Goal: Task Accomplishment & Management: Manage account settings

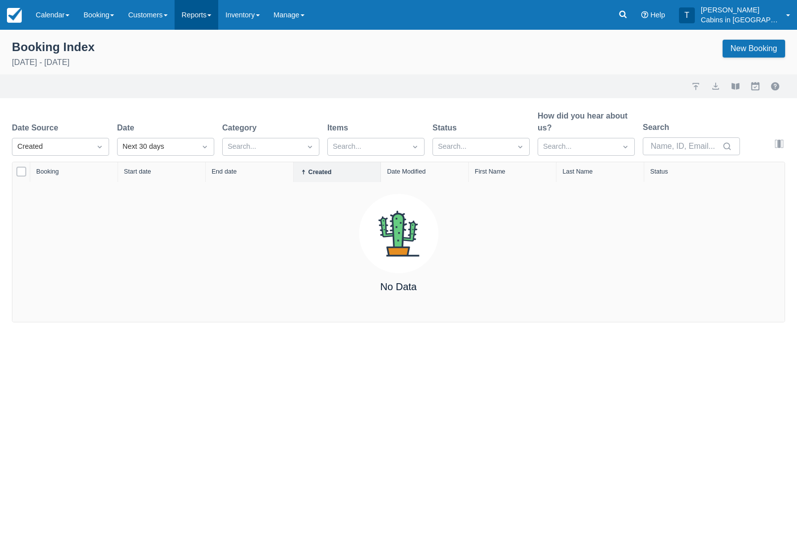
click at [196, 13] on link "Reports" at bounding box center [197, 15] width 44 height 30
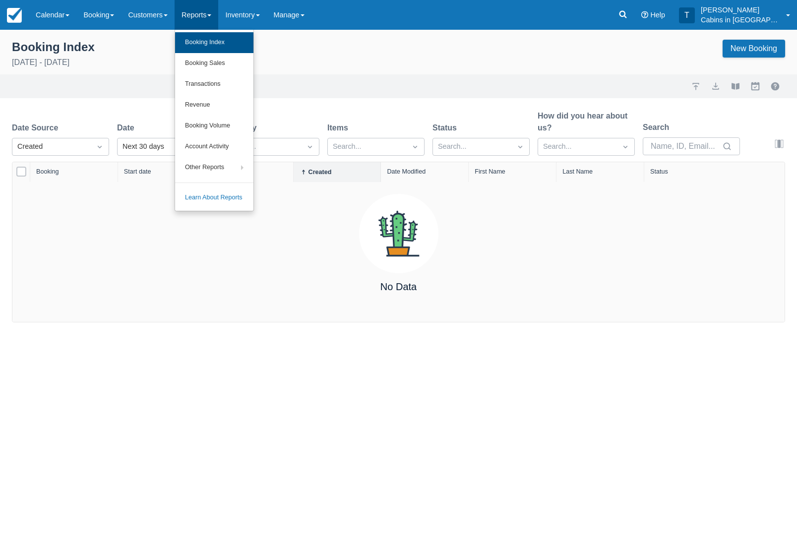
click at [205, 41] on link "Booking Index" at bounding box center [214, 42] width 78 height 21
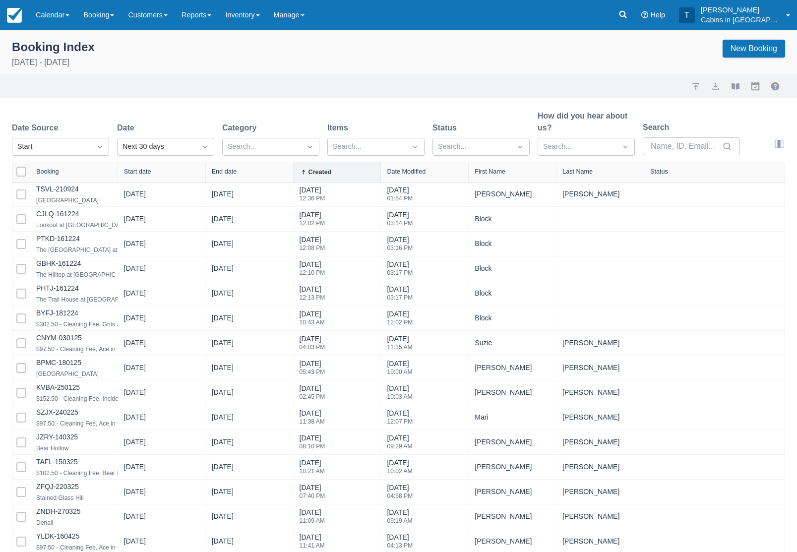
select select "25"
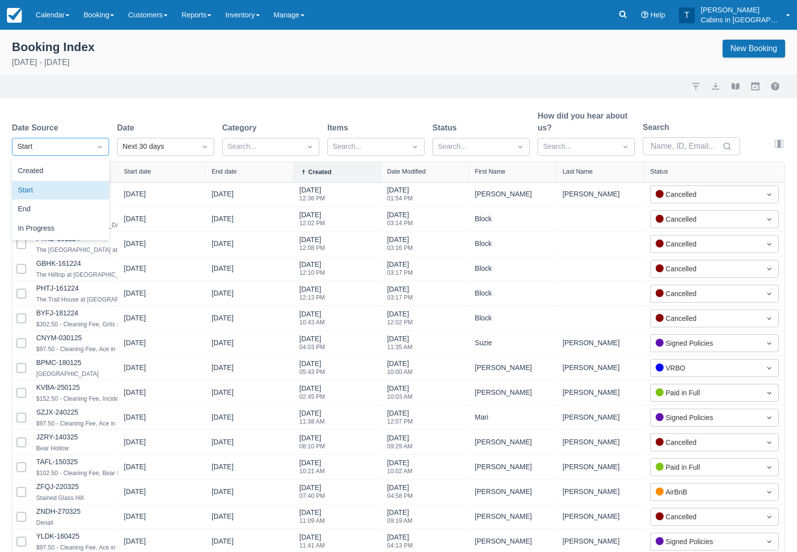
click at [100, 145] on icon "Dropdown icon" at bounding box center [100, 147] width 10 height 10
click at [87, 176] on div "Created" at bounding box center [60, 171] width 97 height 19
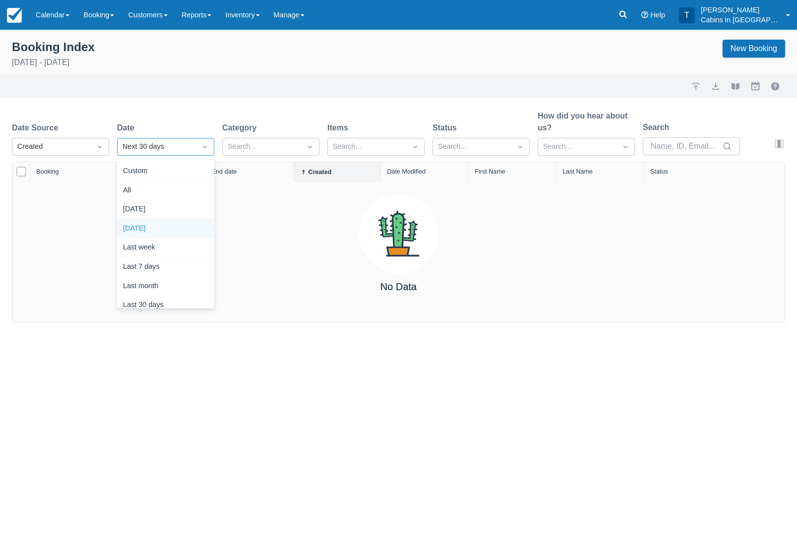
click at [161, 223] on div "Yesterday" at bounding box center [165, 228] width 97 height 19
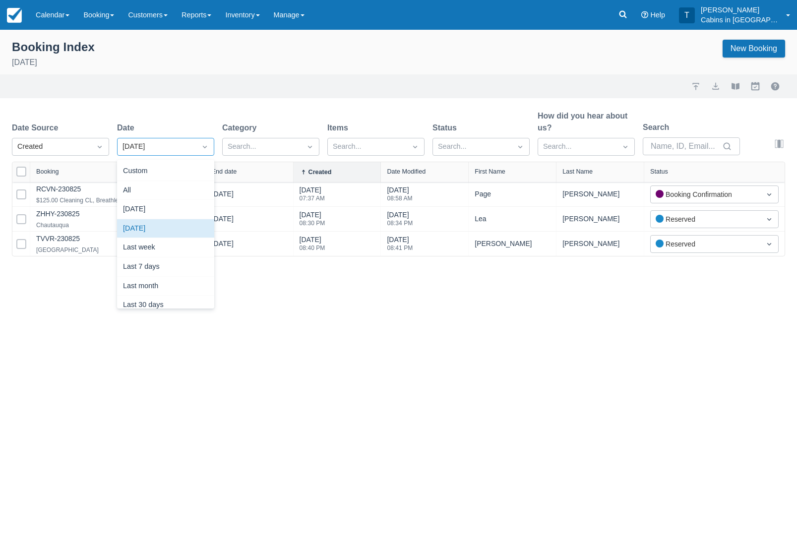
click at [202, 149] on icon "Dropdown icon" at bounding box center [205, 147] width 10 height 10
click at [164, 212] on div "Today" at bounding box center [165, 209] width 97 height 19
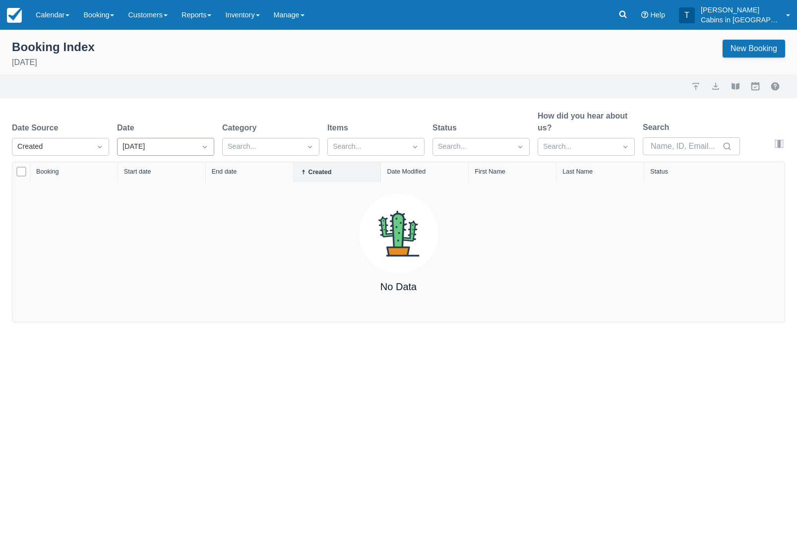
click at [204, 149] on icon "Dropdown icon" at bounding box center [205, 147] width 10 height 10
click at [181, 236] on div "Yesterday" at bounding box center [165, 228] width 97 height 19
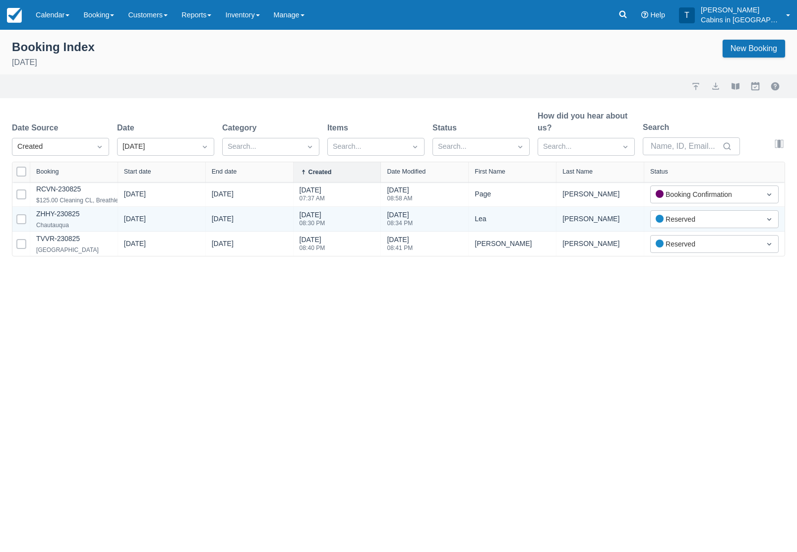
click at [89, 228] on div "ZHHY-230825 Chautauqua" at bounding box center [74, 219] width 88 height 24
click at [79, 216] on link "ZHHY-230825" at bounding box center [57, 214] width 43 height 8
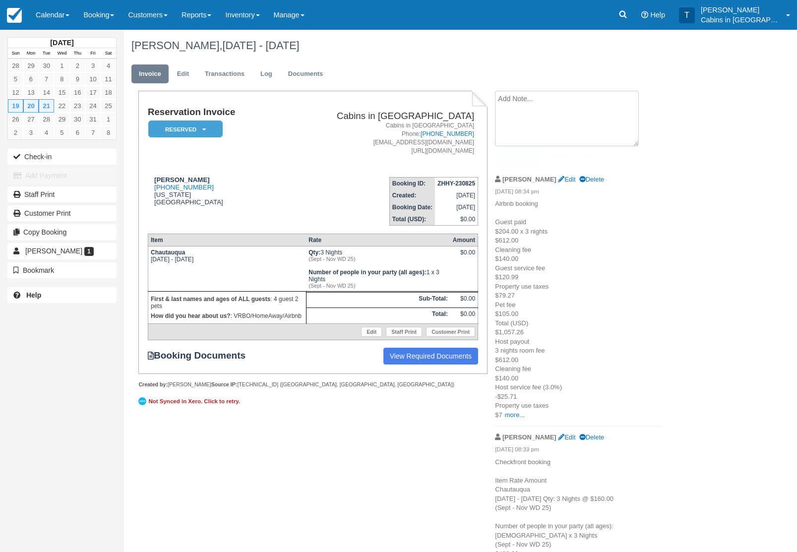
drag, startPoint x: 529, startPoint y: 99, endPoint x: 532, endPoint y: 92, distance: 7.6
click at [529, 98] on textarea at bounding box center [567, 119] width 144 height 56
click at [191, 76] on link "Edit" at bounding box center [183, 74] width 27 height 19
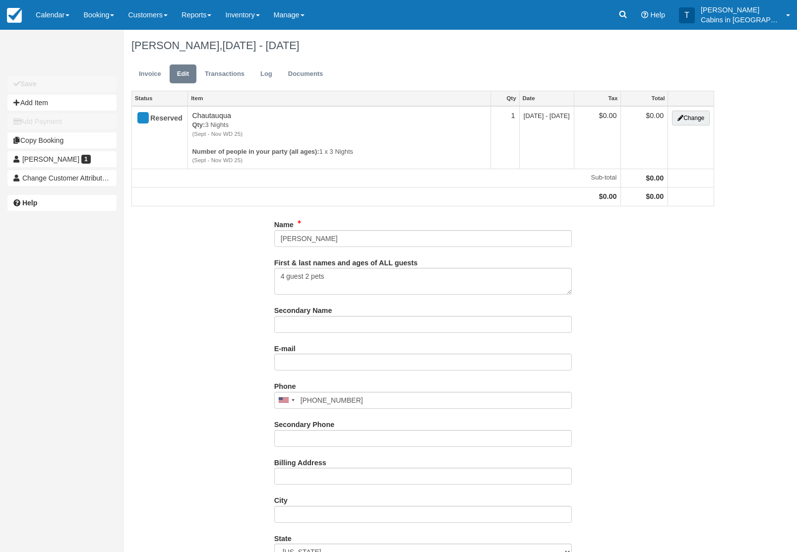
type input "(405) 474-2503"
click at [310, 369] on input "E-mail" at bounding box center [423, 362] width 298 height 17
paste input "mailto:learoberts@icloud.com"
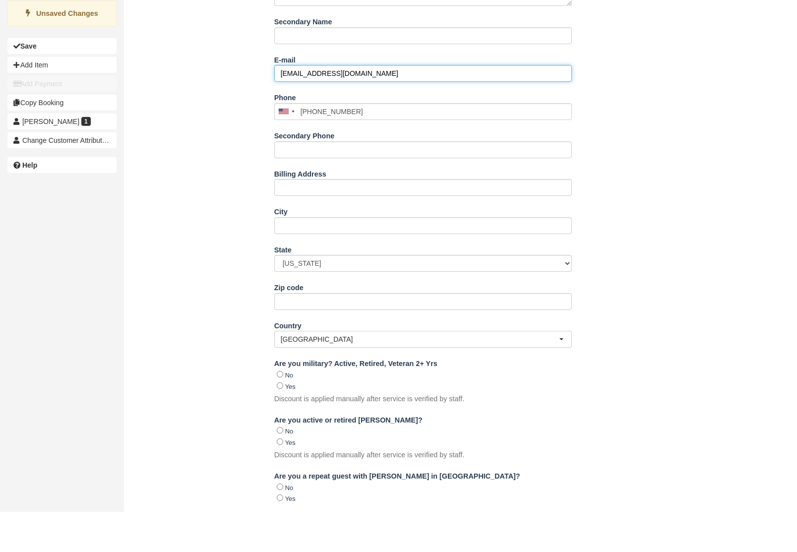
scroll to position [518, 0]
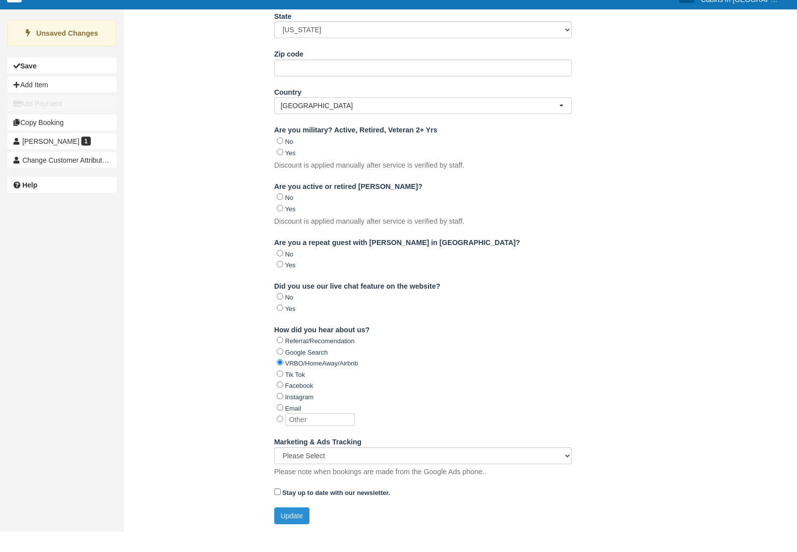
type input "[EMAIL_ADDRESS][DOMAIN_NAME]"
click at [288, 528] on button "Update" at bounding box center [291, 536] width 35 height 17
type input "+14054742503"
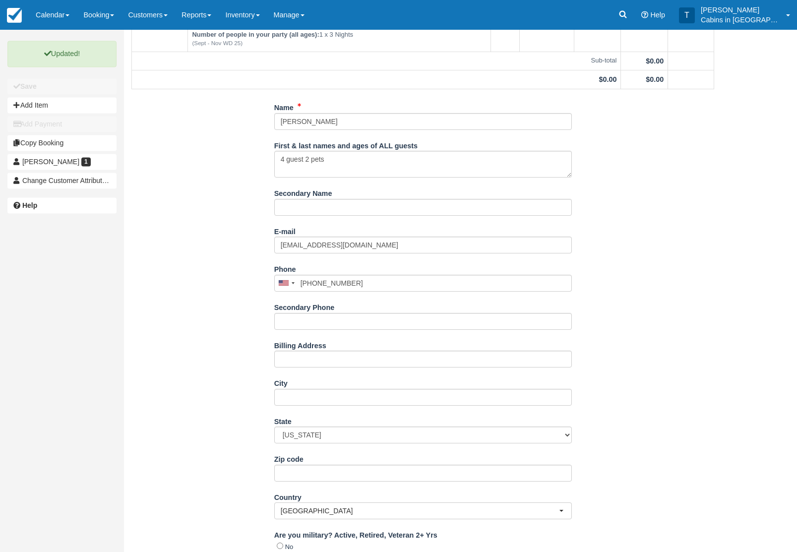
scroll to position [0, 0]
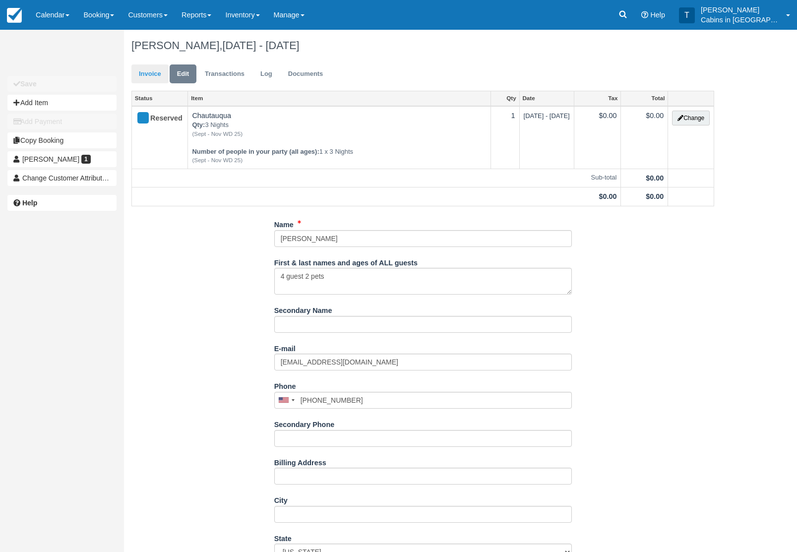
click at [153, 77] on link "Invoice" at bounding box center [149, 74] width 37 height 19
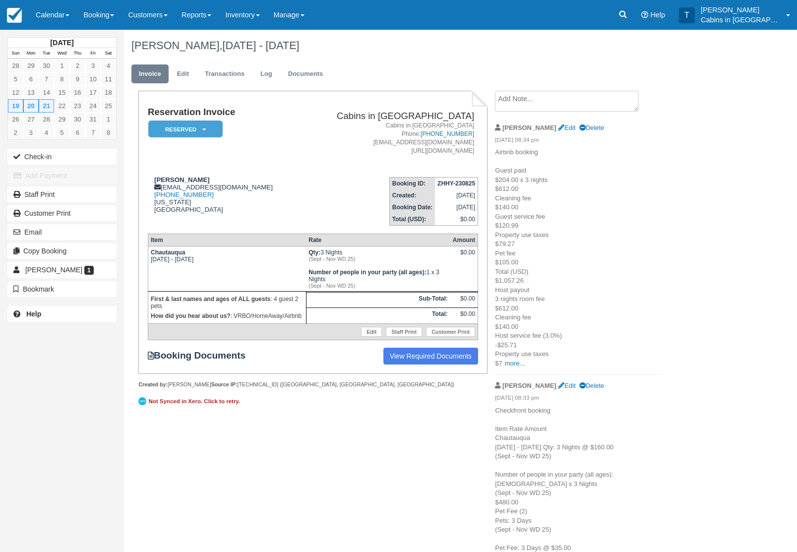
click at [178, 133] on em "Reserved" at bounding box center [185, 129] width 74 height 17
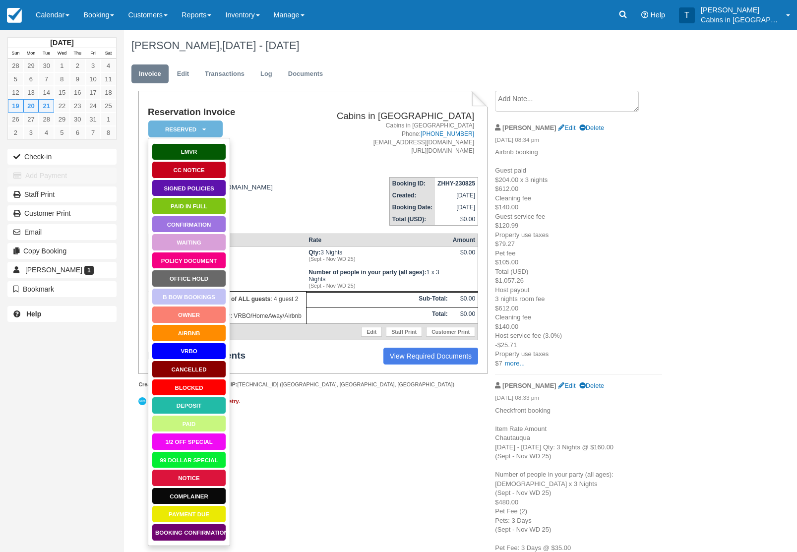
click at [196, 538] on link "Booking Confirmation" at bounding box center [189, 532] width 74 height 17
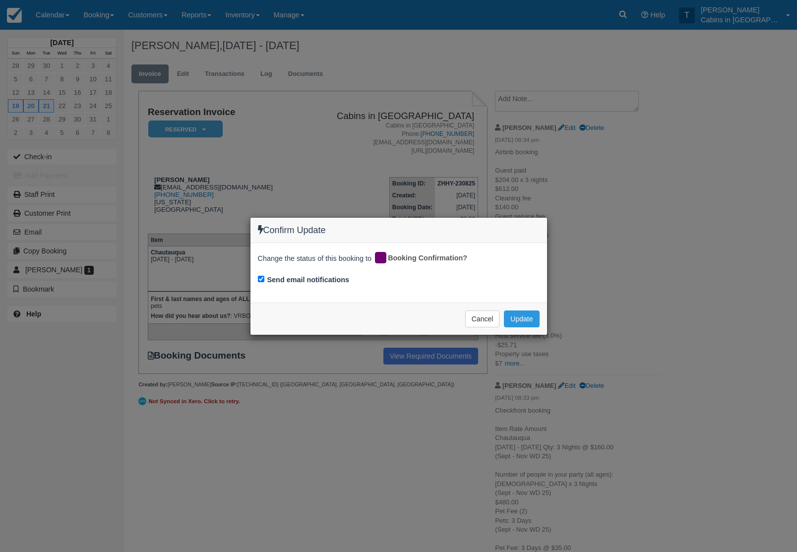
click at [512, 332] on div "Cancel Update Please wait" at bounding box center [399, 319] width 297 height 32
click at [514, 322] on button "Update" at bounding box center [521, 319] width 35 height 17
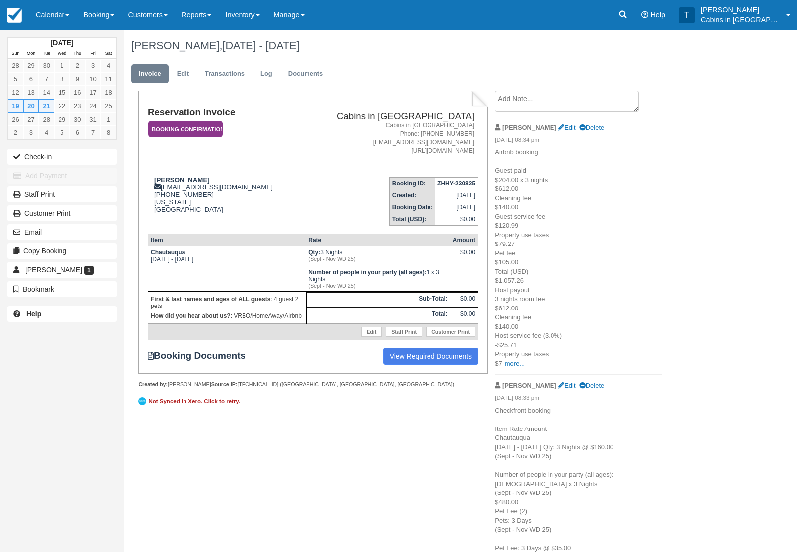
click at [207, 138] on td "Reservation Invoice Booking Confirmation   LMVR CC Notice Signed Policies Paid …" at bounding box center [224, 138] width 153 height 62
click at [206, 129] on em "Booking Confirmation" at bounding box center [185, 129] width 74 height 17
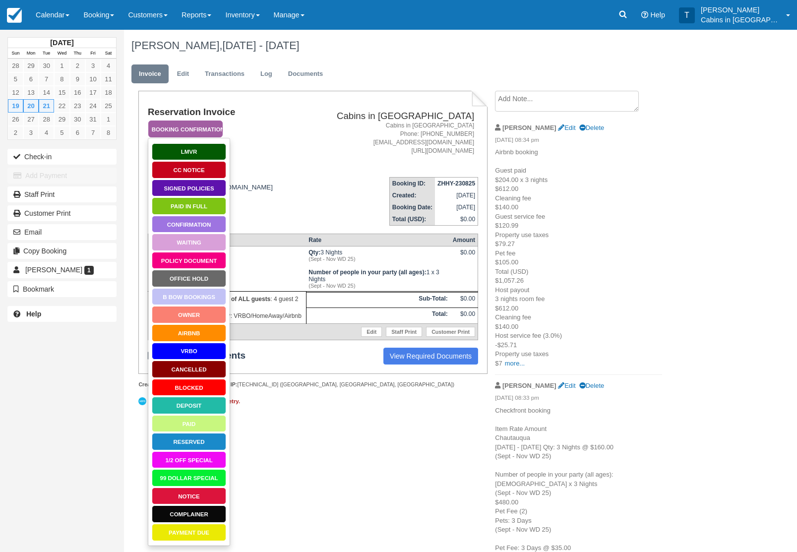
click at [192, 264] on link "Policy Document" at bounding box center [189, 260] width 74 height 17
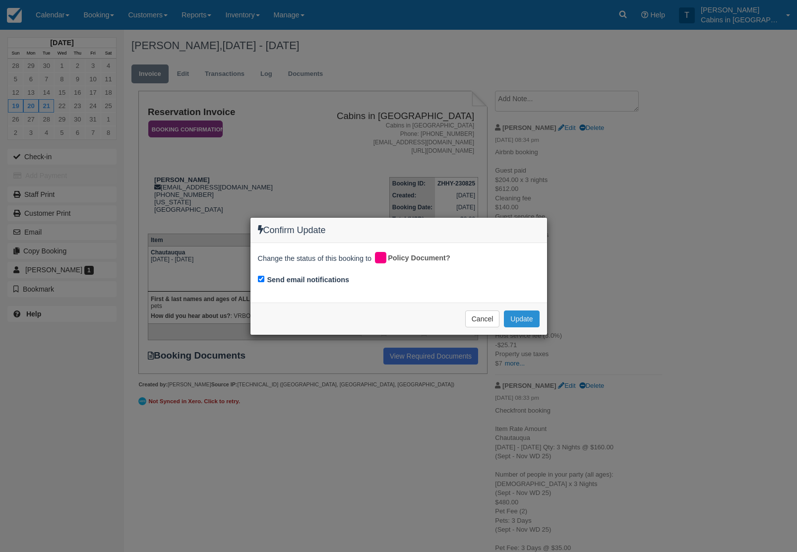
click at [512, 319] on button "Update" at bounding box center [521, 319] width 35 height 17
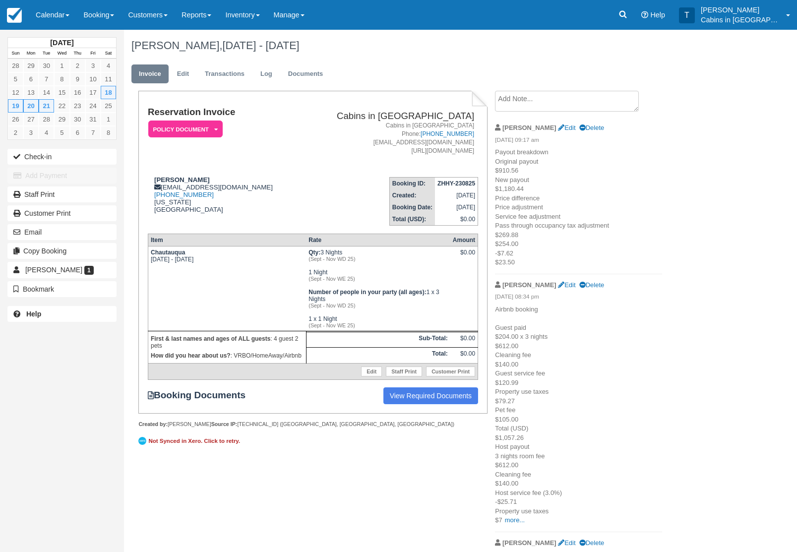
click at [211, 124] on em "Policy Document" at bounding box center [185, 129] width 74 height 17
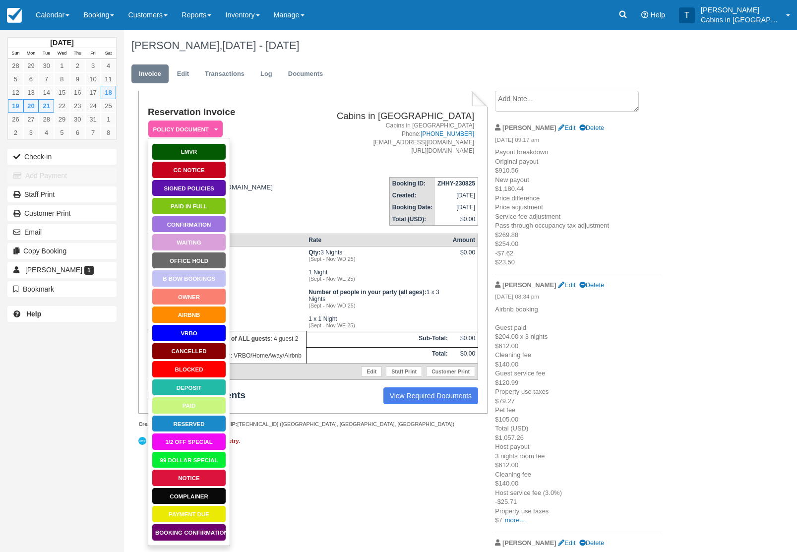
click at [208, 529] on link "Booking Confirmation" at bounding box center [189, 532] width 74 height 17
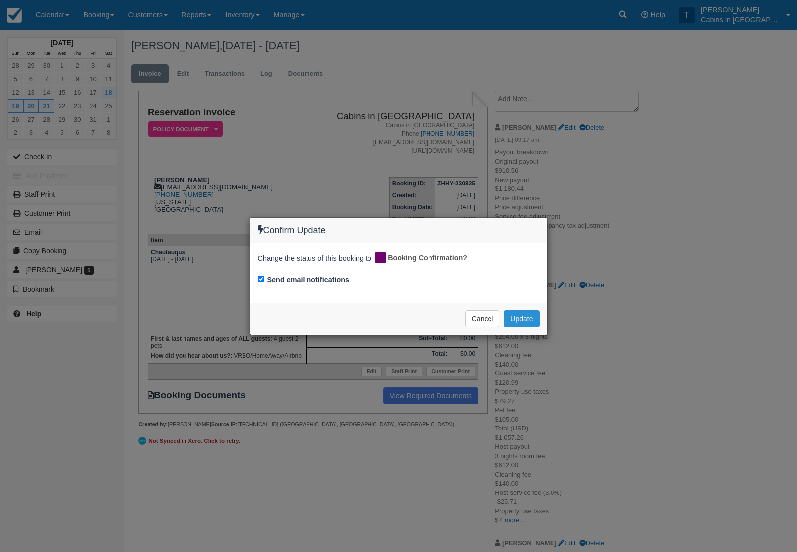
click at [524, 317] on button "Update" at bounding box center [521, 319] width 35 height 17
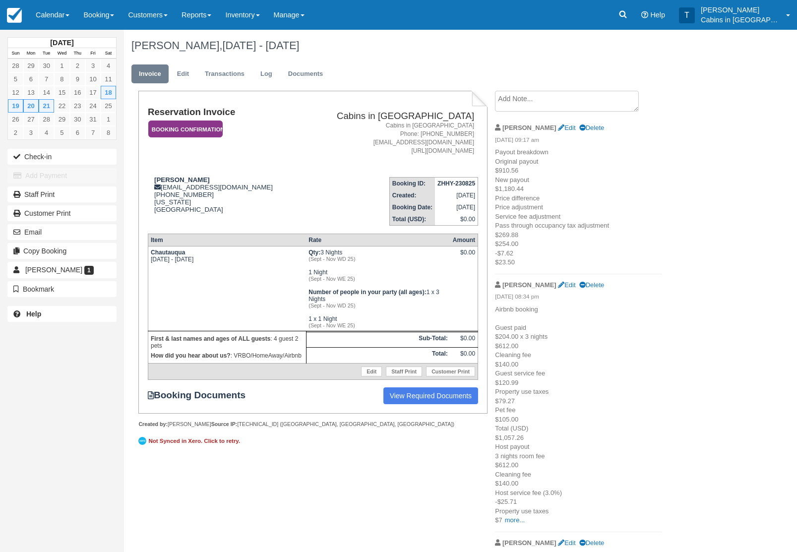
click at [214, 121] on em "Booking Confirmation" at bounding box center [185, 129] width 74 height 17
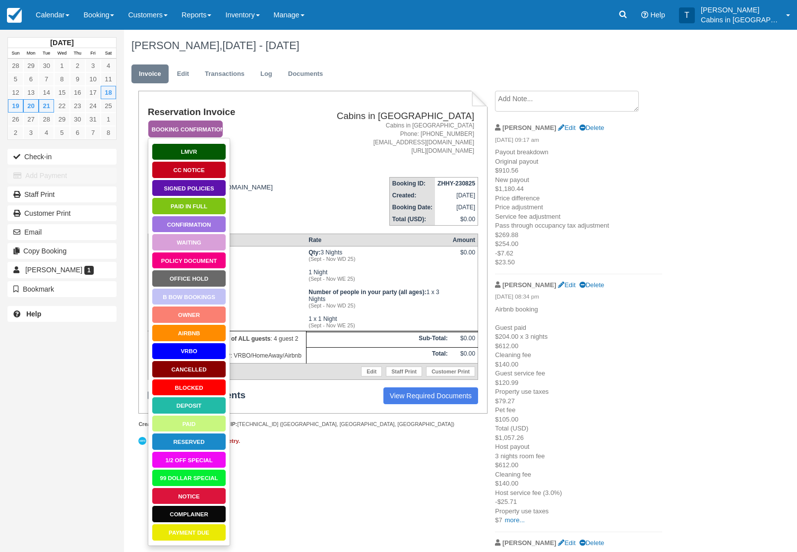
click at [209, 267] on link "Policy Document" at bounding box center [189, 260] width 74 height 17
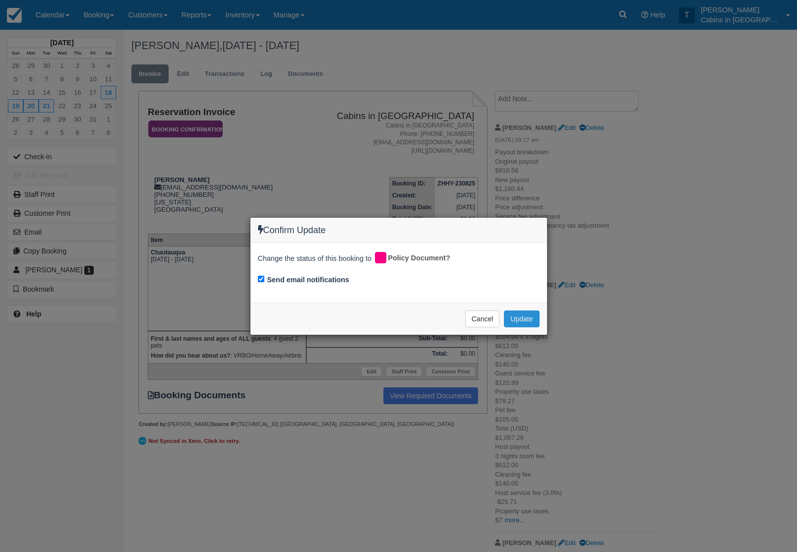
click at [526, 323] on button "Update" at bounding box center [521, 319] width 35 height 17
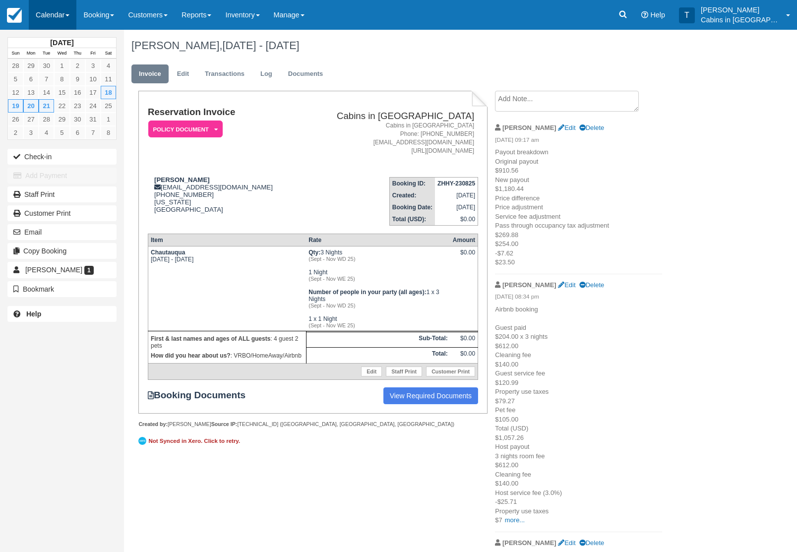
click at [57, 10] on link "Calendar" at bounding box center [53, 15] width 48 height 30
click at [98, 64] on link "Customer" at bounding box center [68, 63] width 78 height 21
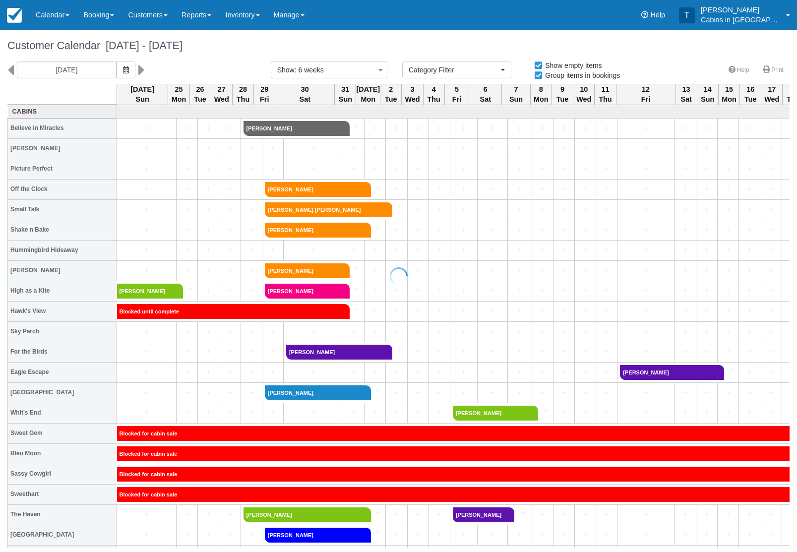
select select
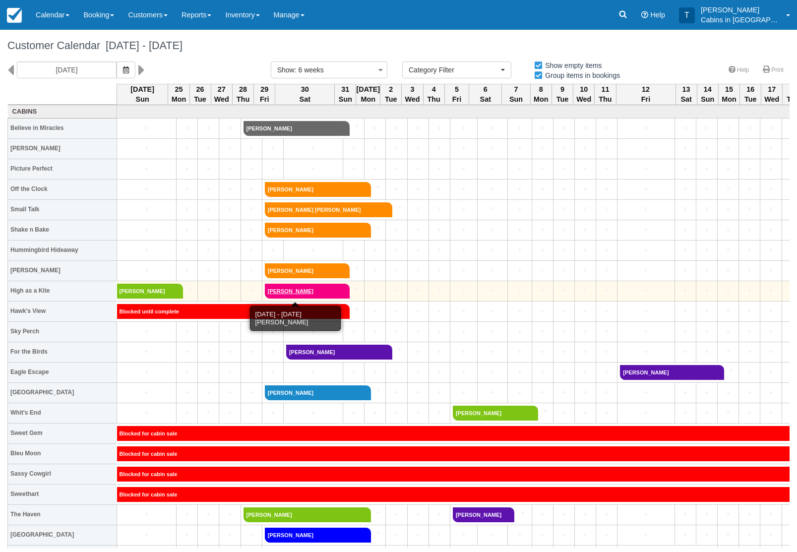
click at [326, 284] on link "[PERSON_NAME]" at bounding box center [304, 291] width 78 height 15
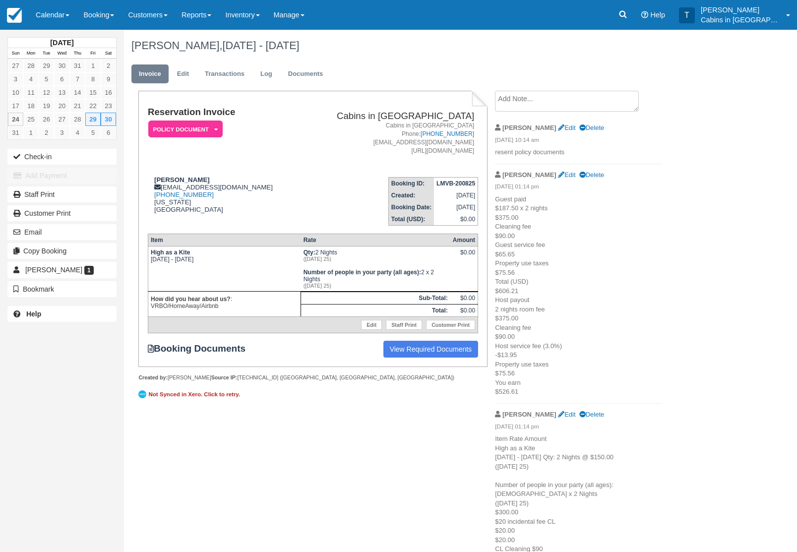
click at [210, 128] on em "Policy Document" at bounding box center [185, 129] width 74 height 17
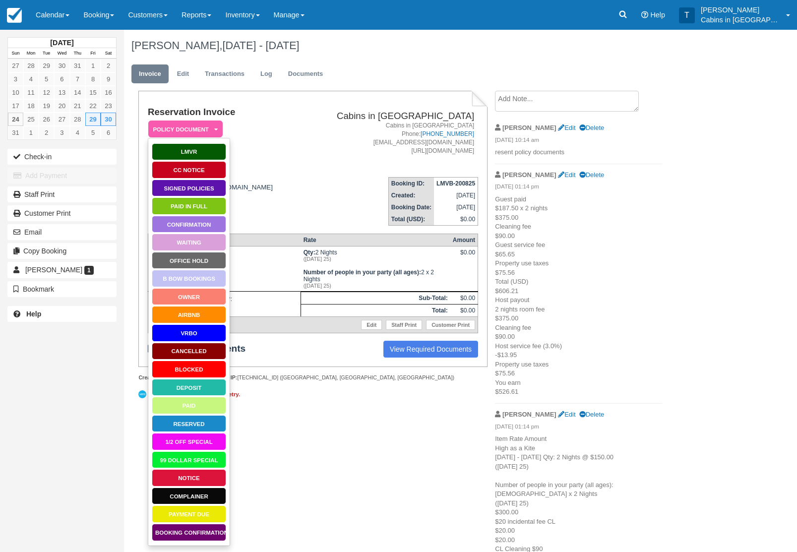
click at [215, 243] on link "Waiting" at bounding box center [189, 242] width 74 height 17
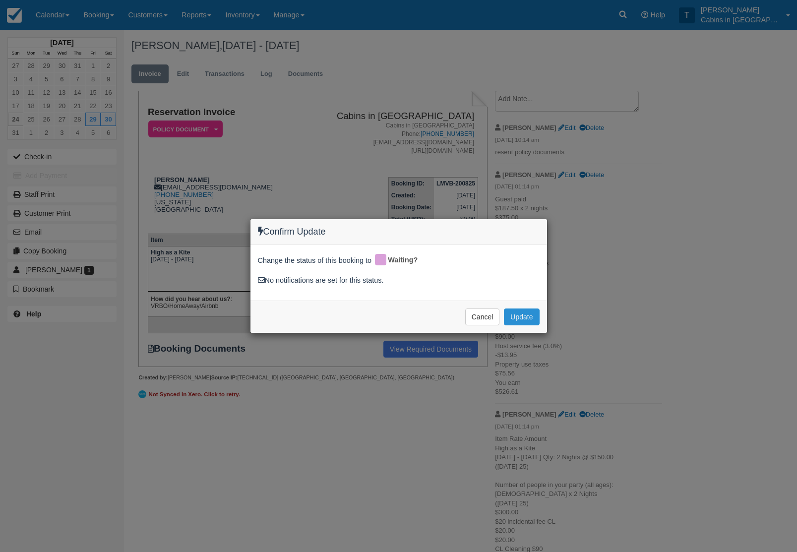
click at [526, 318] on button "Update" at bounding box center [521, 317] width 35 height 17
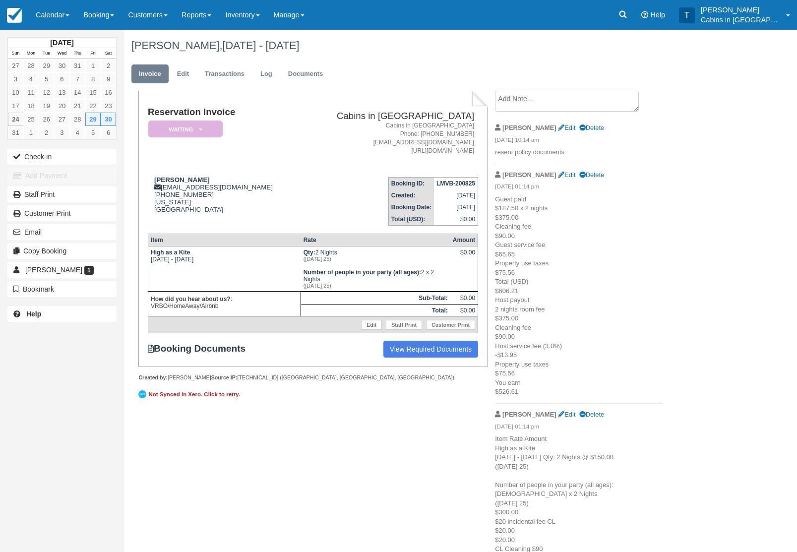
click at [203, 126] on em "Waiting" at bounding box center [185, 129] width 74 height 17
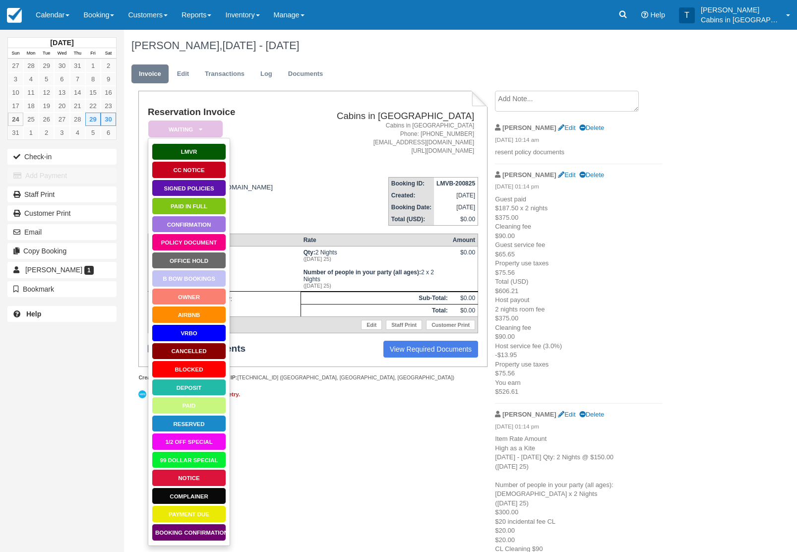
click at [213, 242] on link "Policy Document" at bounding box center [189, 242] width 74 height 17
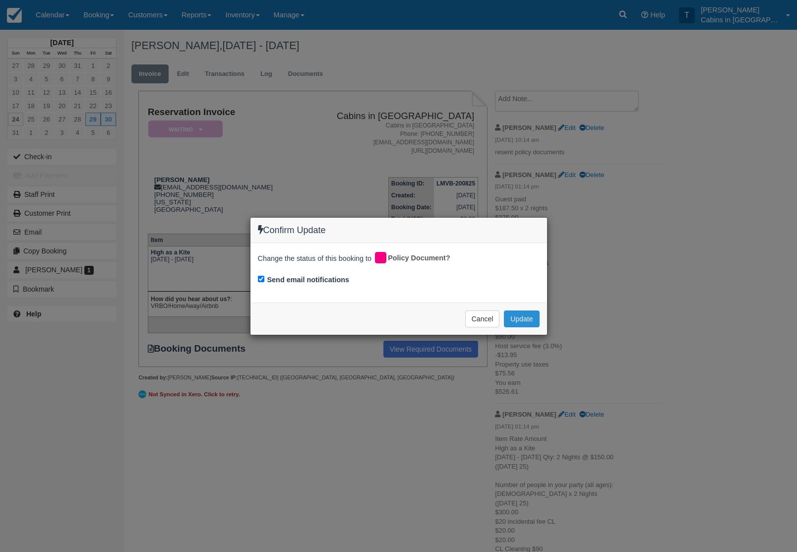
click at [530, 320] on button "Update" at bounding box center [521, 319] width 35 height 17
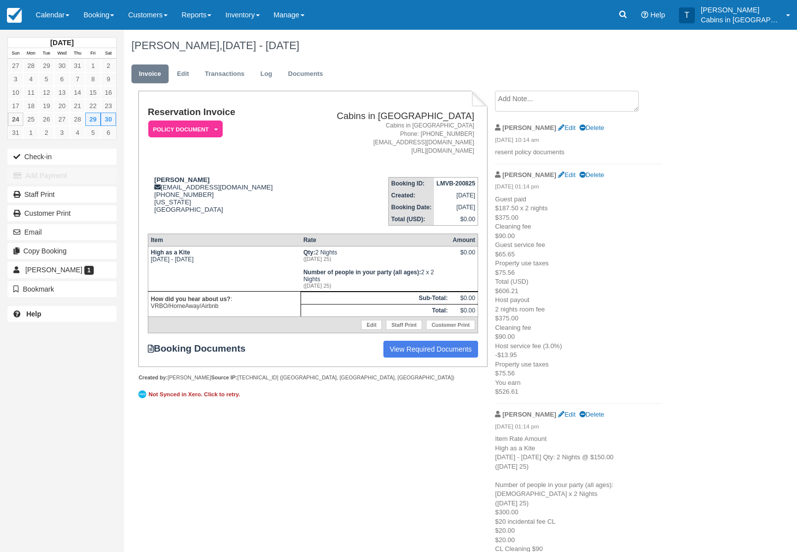
click at [563, 101] on textarea at bounding box center [567, 101] width 144 height 21
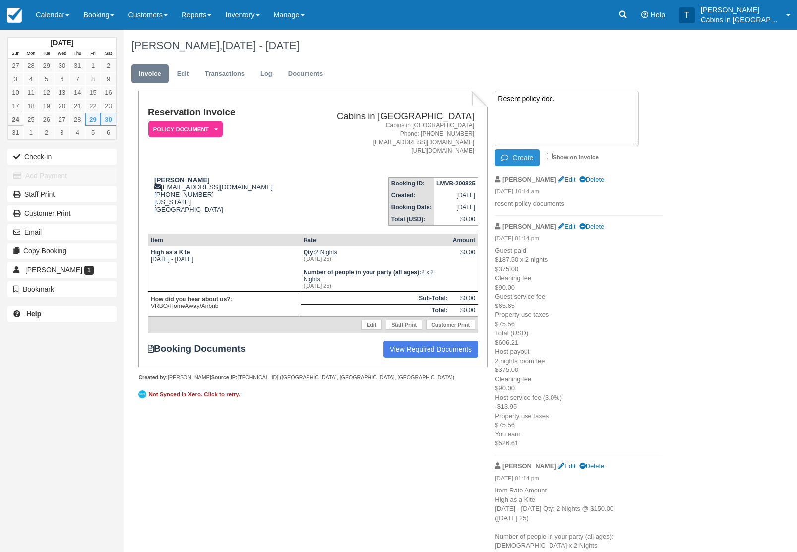
type textarea "Resent policy doc."
click at [525, 154] on button "Create" at bounding box center [517, 157] width 45 height 17
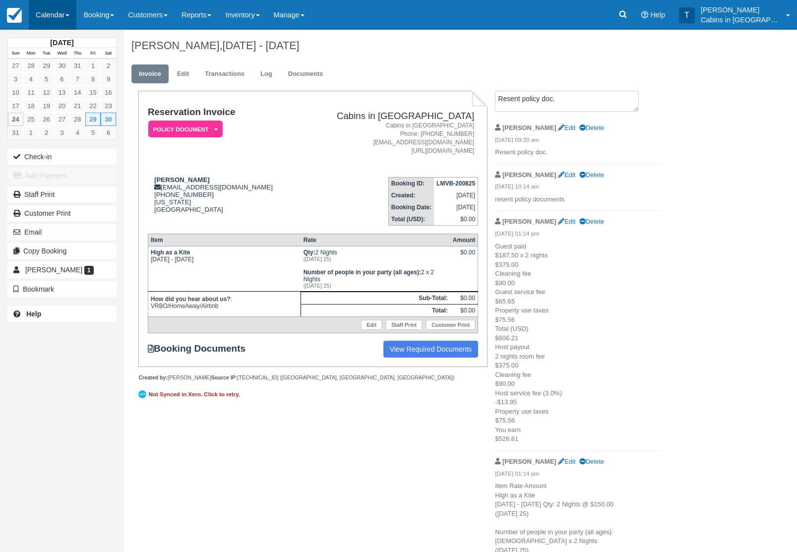
click at [61, 12] on link "Calendar" at bounding box center [53, 15] width 48 height 30
click at [56, 67] on link "Customer" at bounding box center [68, 63] width 78 height 21
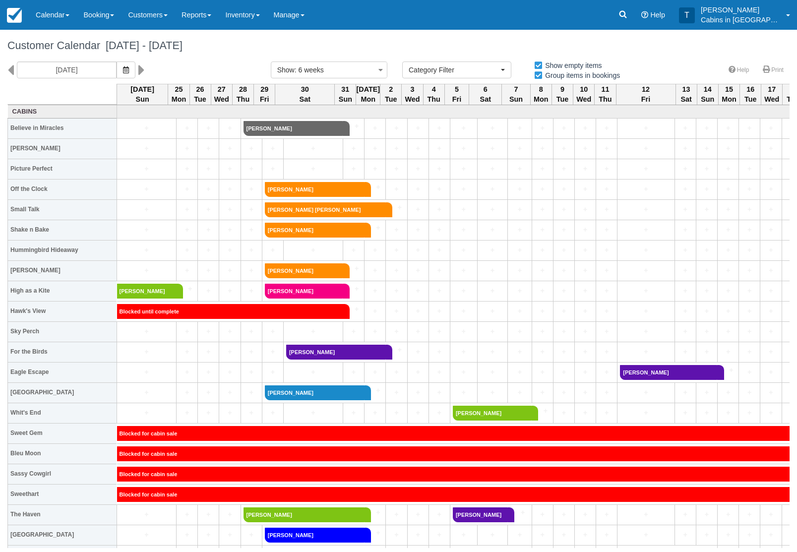
select select
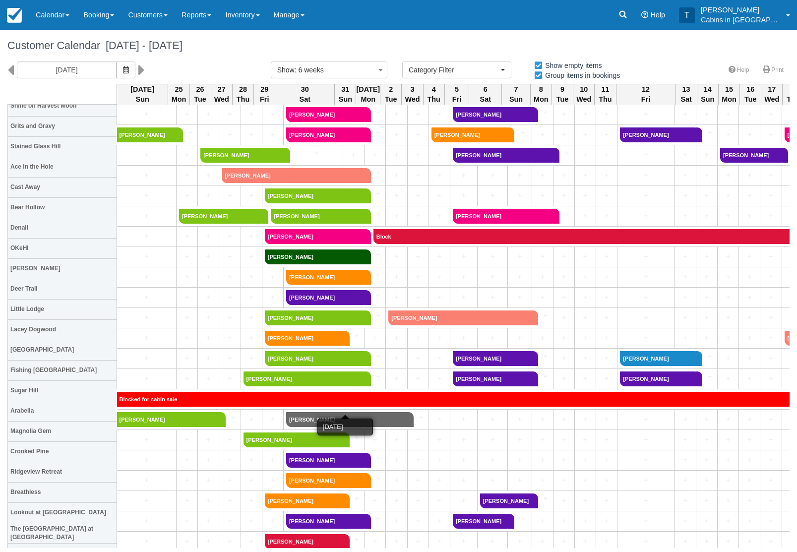
scroll to position [470, 0]
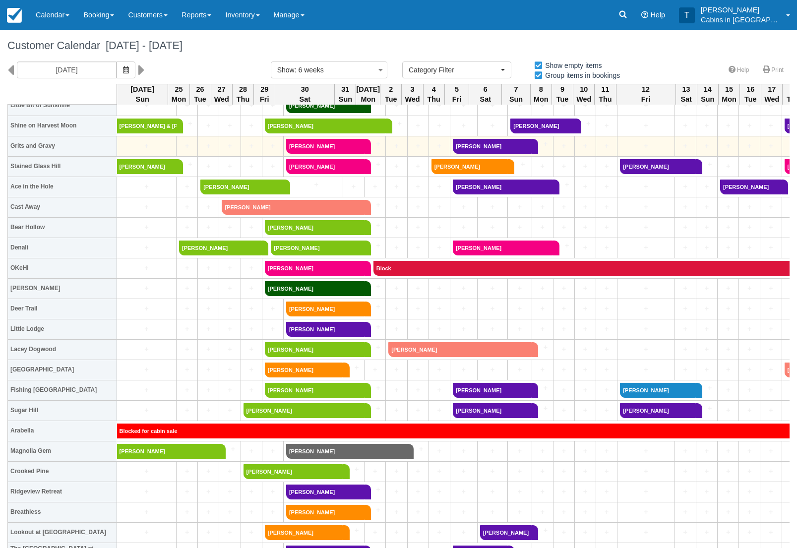
click at [365, 146] on link "+" at bounding box center [374, 144] width 19 height 10
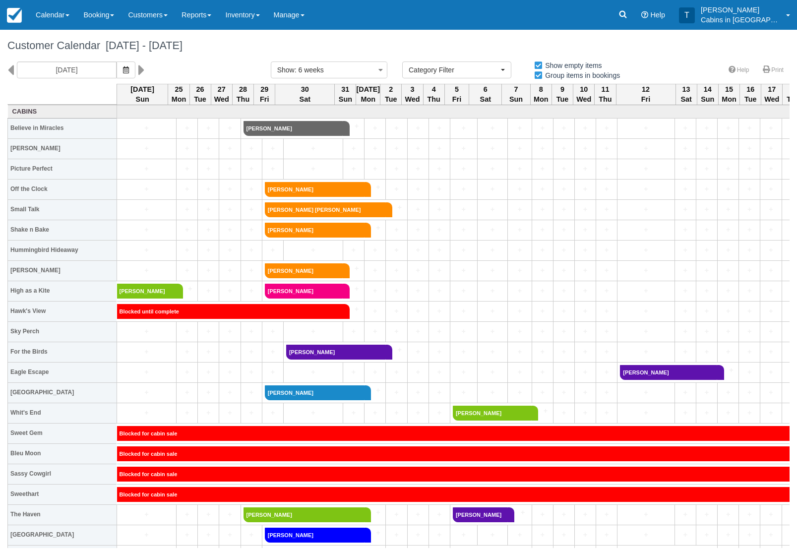
select select
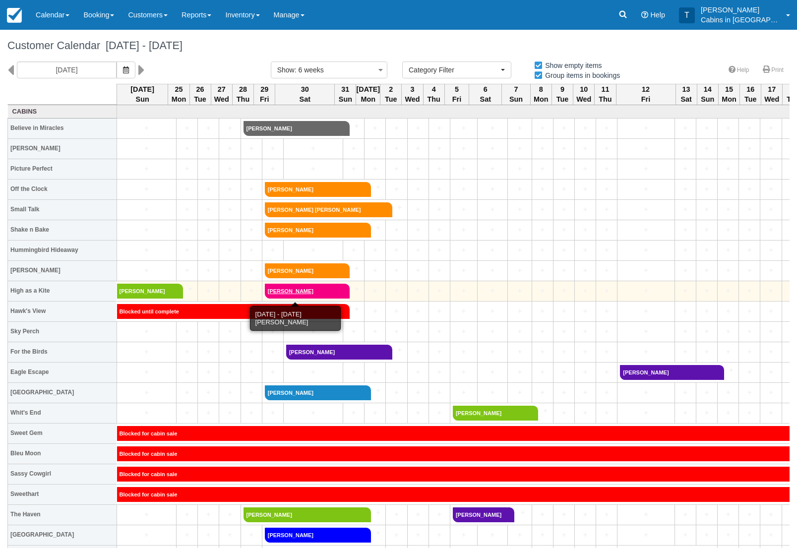
click at [325, 289] on link "Antonio Garrido Alvarez" at bounding box center [304, 291] width 78 height 15
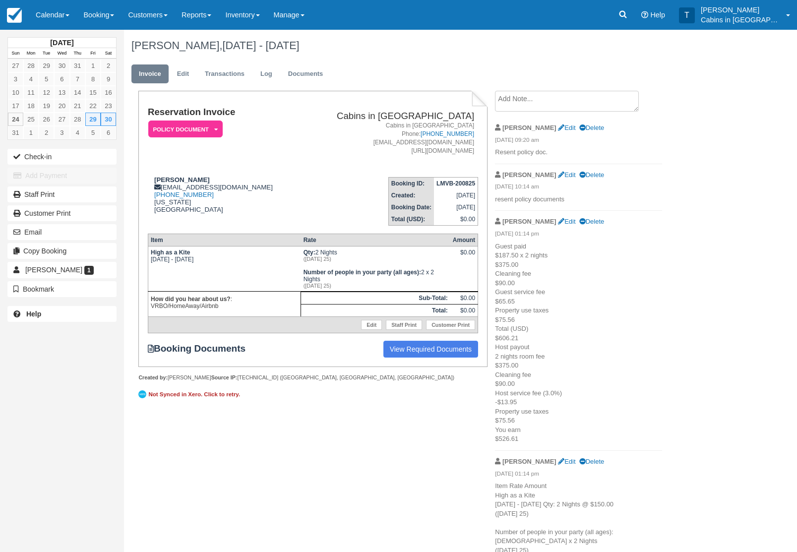
click at [559, 111] on textarea at bounding box center [567, 101] width 144 height 21
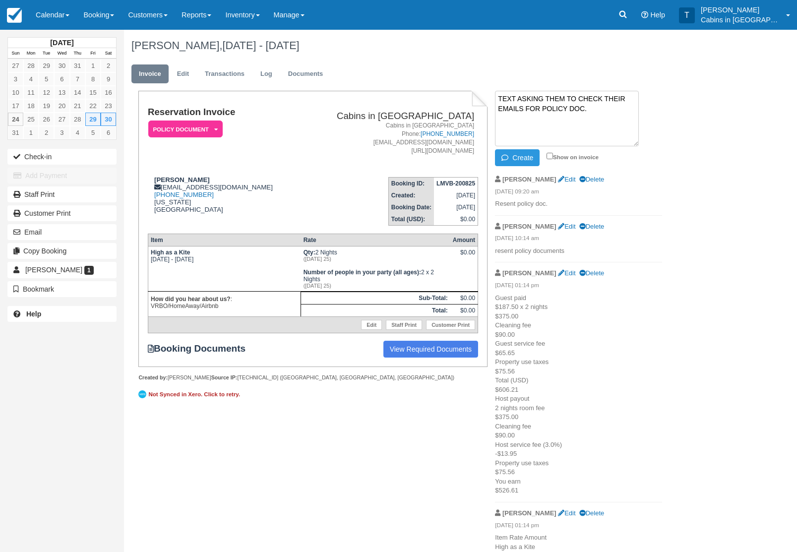
click at [520, 145] on textarea "TEXT ASKING THEM TO CHECK THEIR EMAILS FOR POLICY DOC." at bounding box center [567, 119] width 144 height 56
type textarea "TEXT ASKING THEM TO CHECK THEIR EMAILS FOR POLICY DOC."
click at [520, 155] on button "Create" at bounding box center [517, 157] width 45 height 17
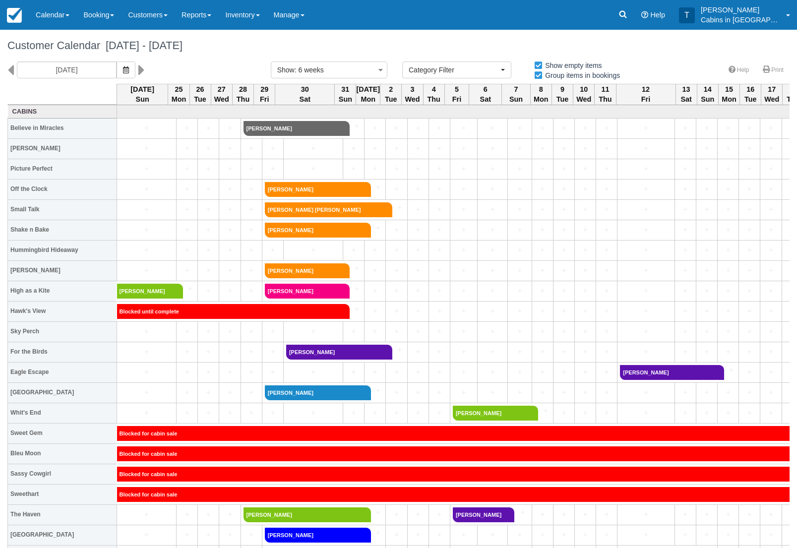
select select
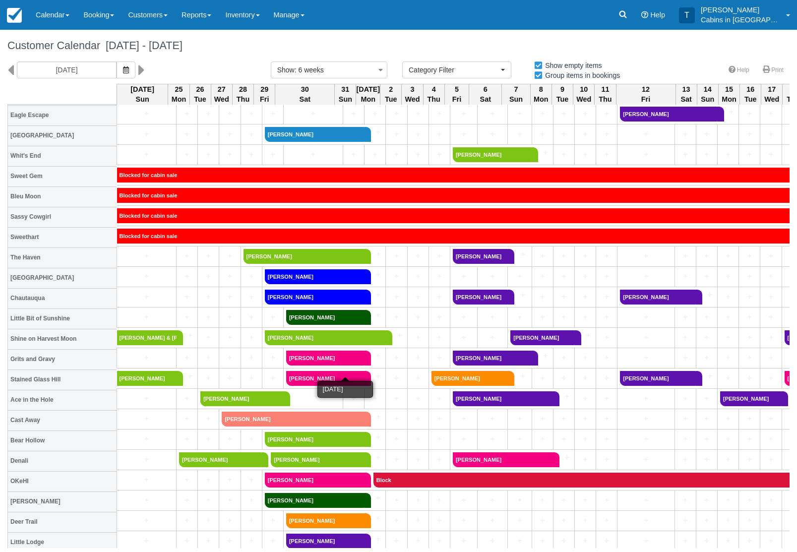
scroll to position [259, 0]
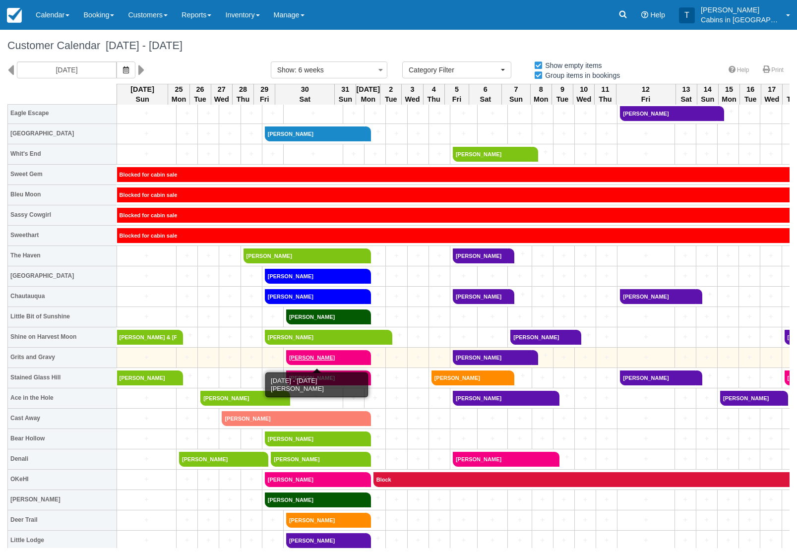
click at [340, 354] on link "Mohammed Ansari" at bounding box center [325, 357] width 78 height 15
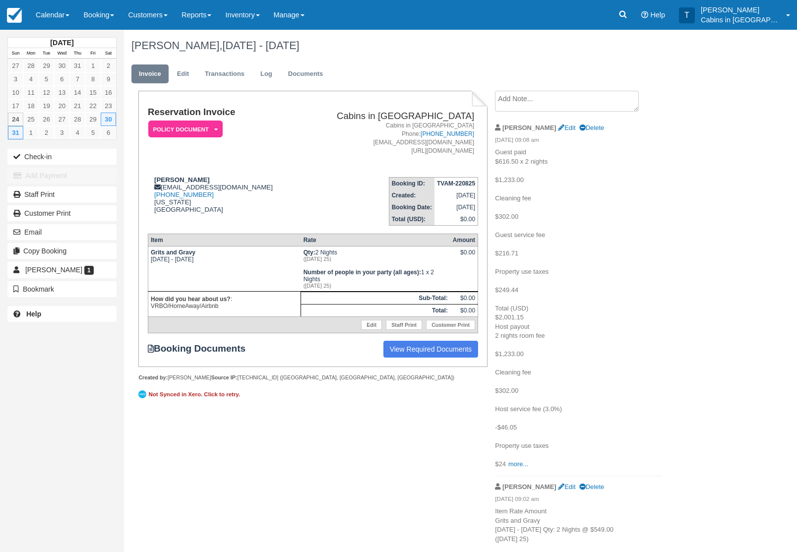
click at [208, 128] on em "Policy Document" at bounding box center [185, 129] width 74 height 17
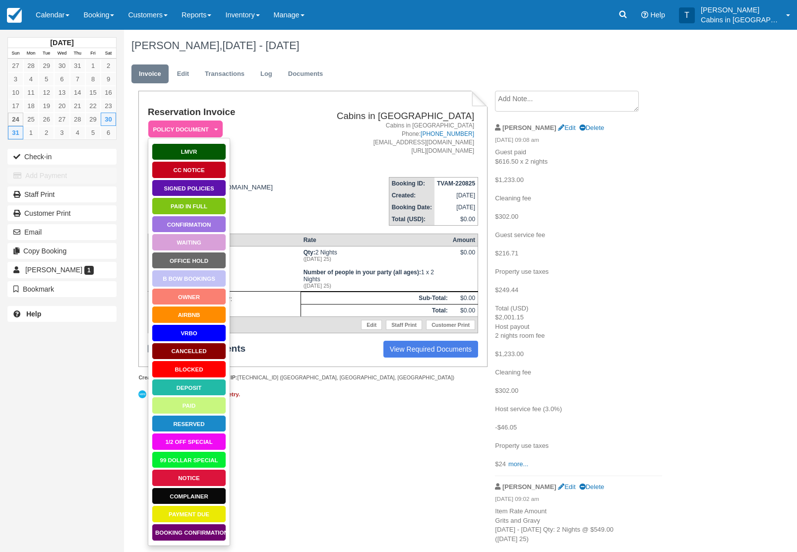
click at [209, 243] on link "Waiting" at bounding box center [189, 242] width 74 height 17
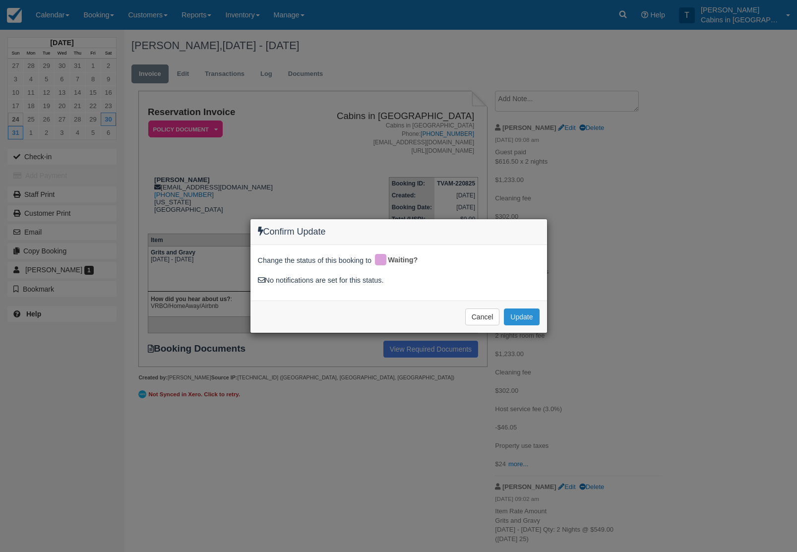
click at [537, 322] on button "Update" at bounding box center [521, 317] width 35 height 17
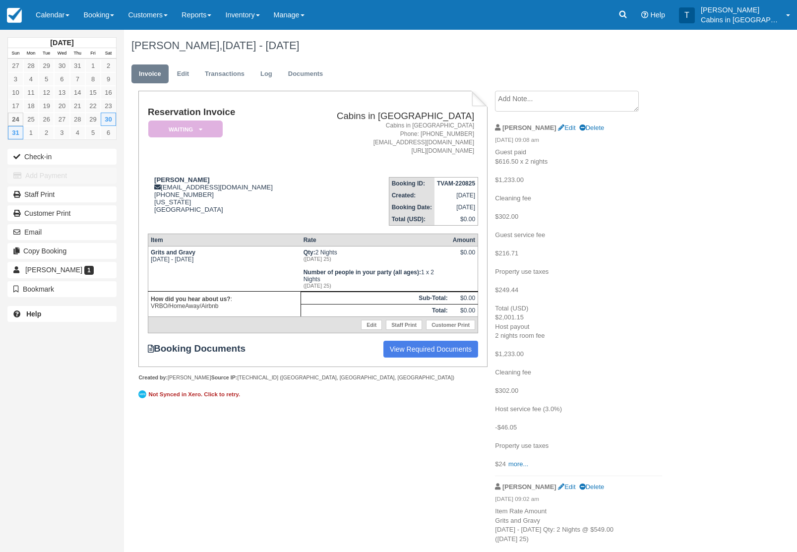
click at [204, 134] on em "Waiting" at bounding box center [185, 129] width 74 height 17
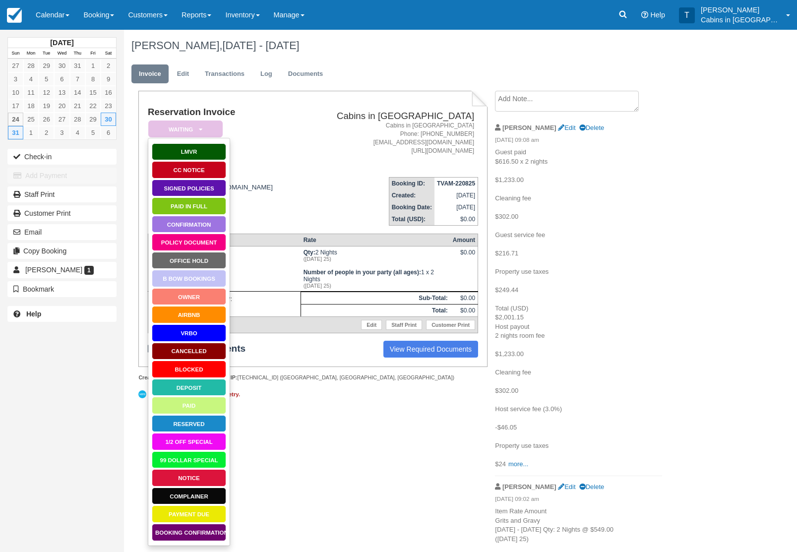
click at [213, 240] on link "Policy Document" at bounding box center [189, 242] width 74 height 17
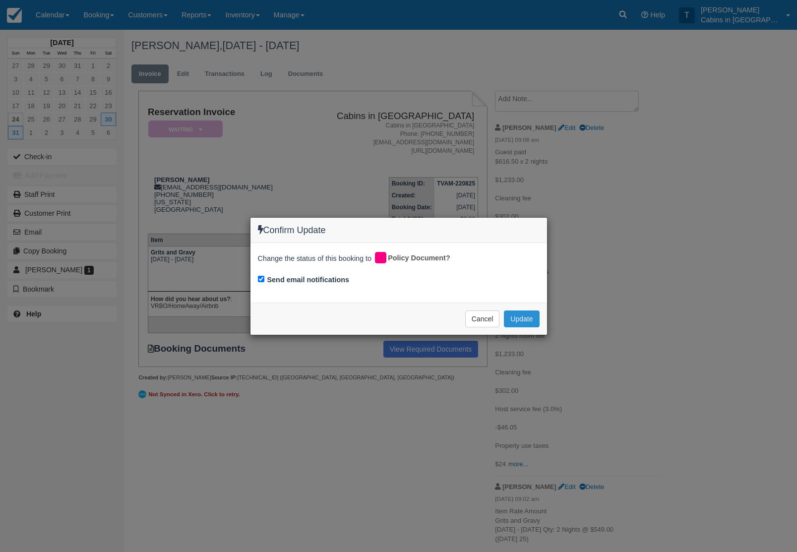
click at [529, 317] on button "Update" at bounding box center [521, 319] width 35 height 17
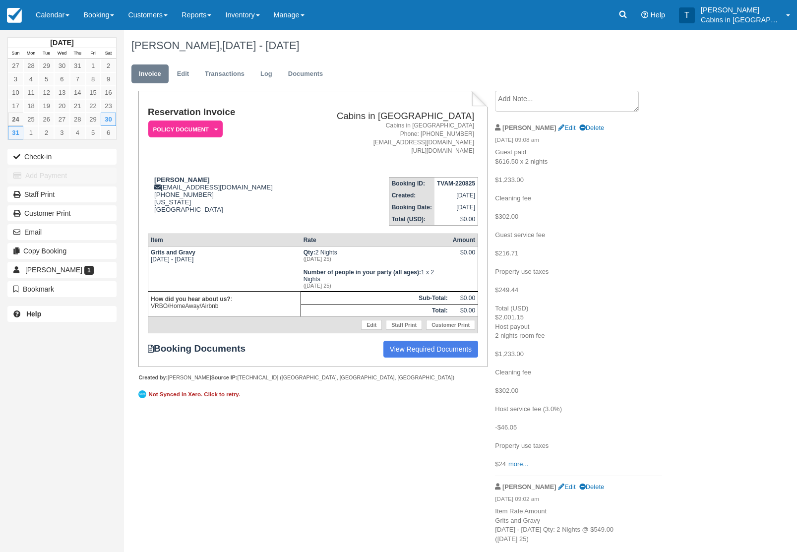
click at [559, 103] on textarea at bounding box center [567, 101] width 144 height 21
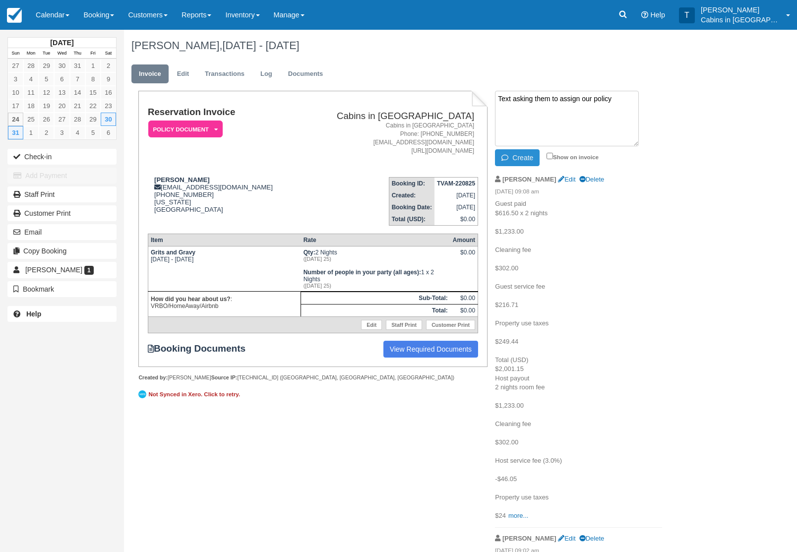
type textarea "Text asking them to assign our policy"
click at [514, 155] on button "Create" at bounding box center [517, 157] width 45 height 17
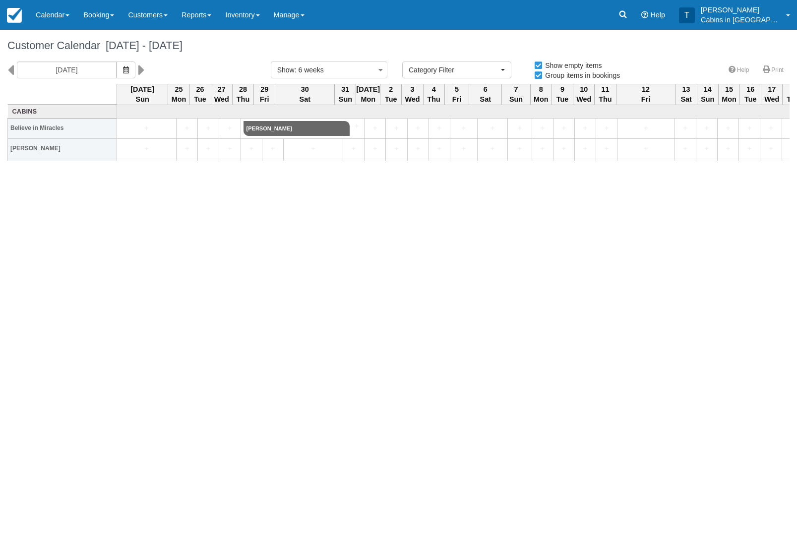
select select
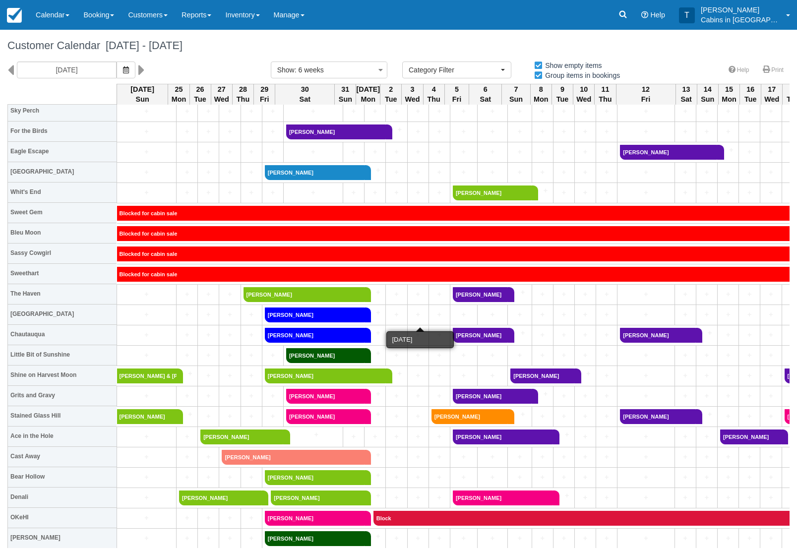
scroll to position [223, 0]
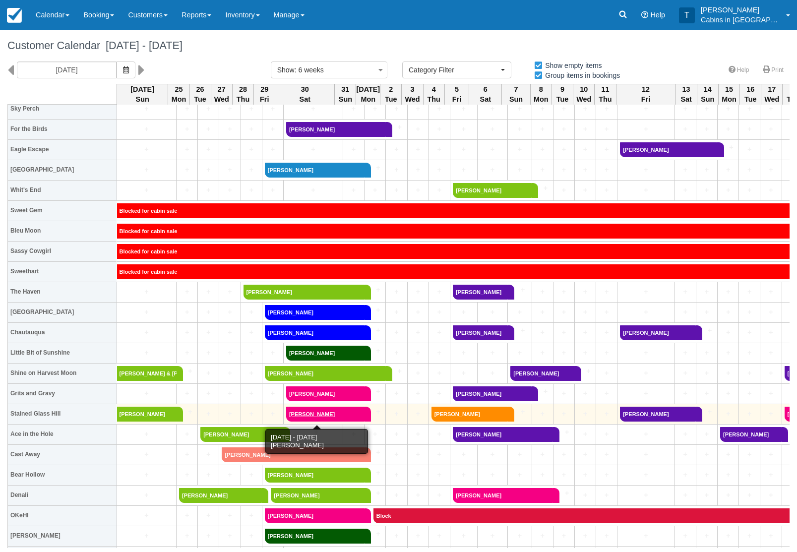
click at [342, 415] on link "[PERSON_NAME]" at bounding box center [325, 414] width 78 height 15
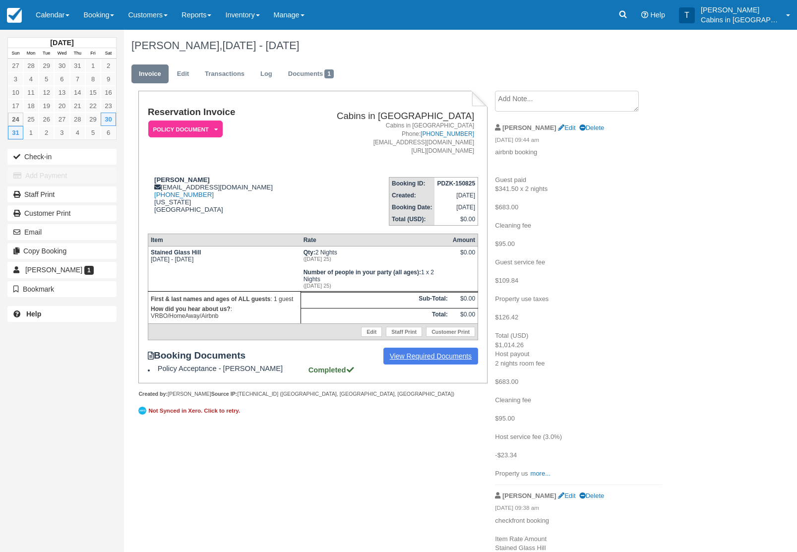
click at [428, 365] on link "View Required Documents" at bounding box center [431, 356] width 95 height 17
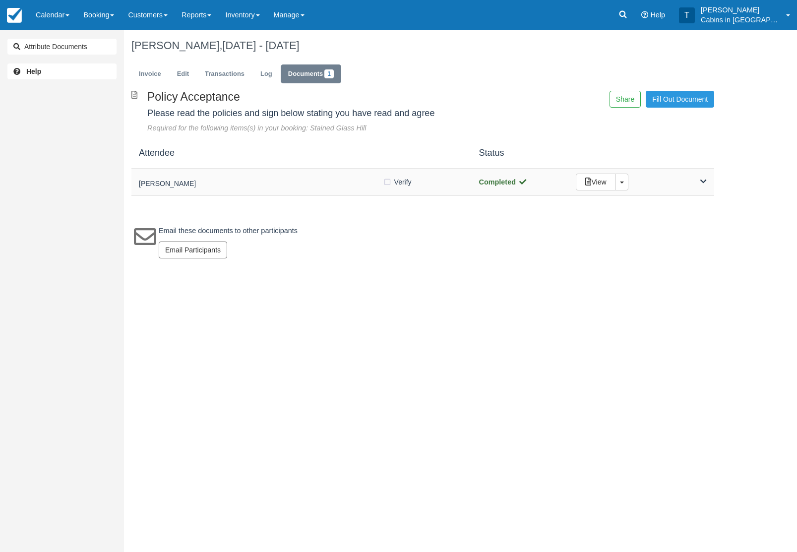
click at [305, 178] on div "[PERSON_NAME]" at bounding box center [261, 182] width 244 height 14
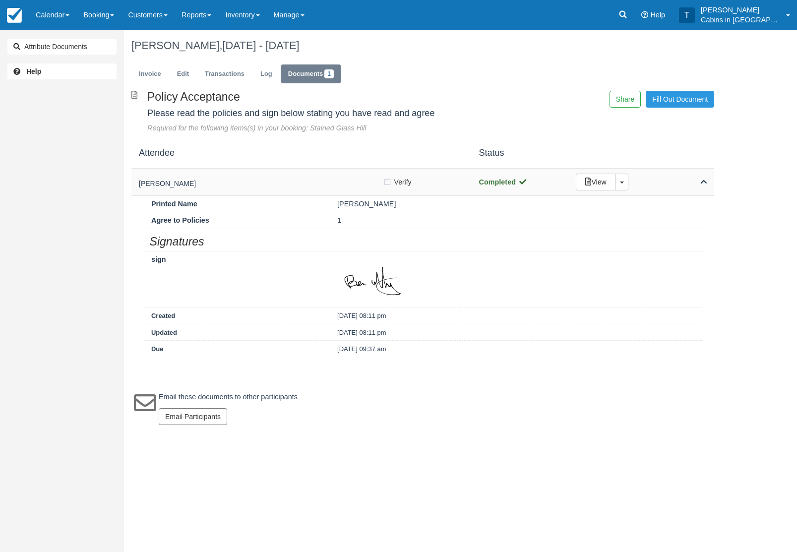
click at [385, 180] on label "Verify Verified" at bounding box center [400, 182] width 35 height 15
checkbox input "true"
click at [145, 75] on link "Invoice" at bounding box center [149, 74] width 37 height 19
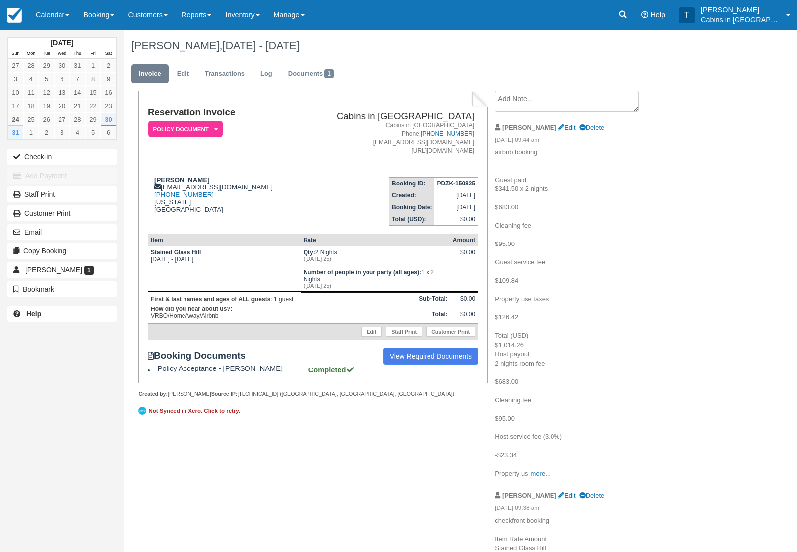
click at [201, 121] on em "Policy Document" at bounding box center [185, 129] width 74 height 17
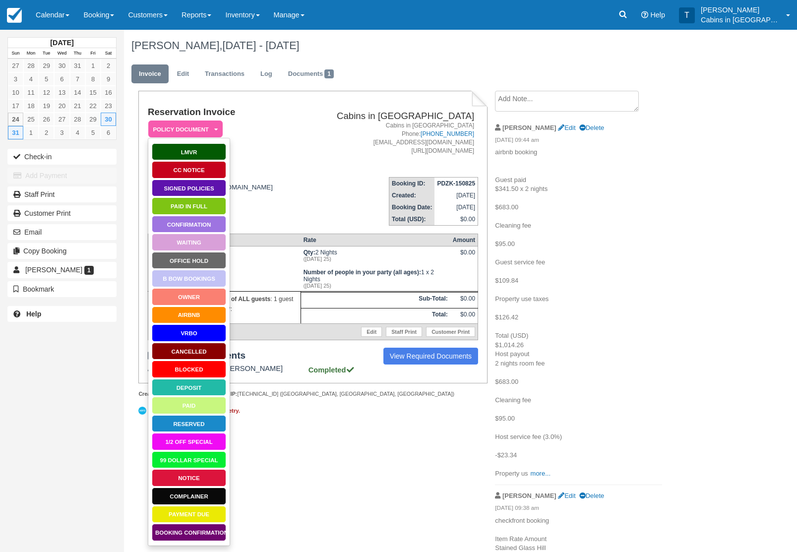
click at [204, 188] on link "Signed Policies" at bounding box center [189, 188] width 74 height 17
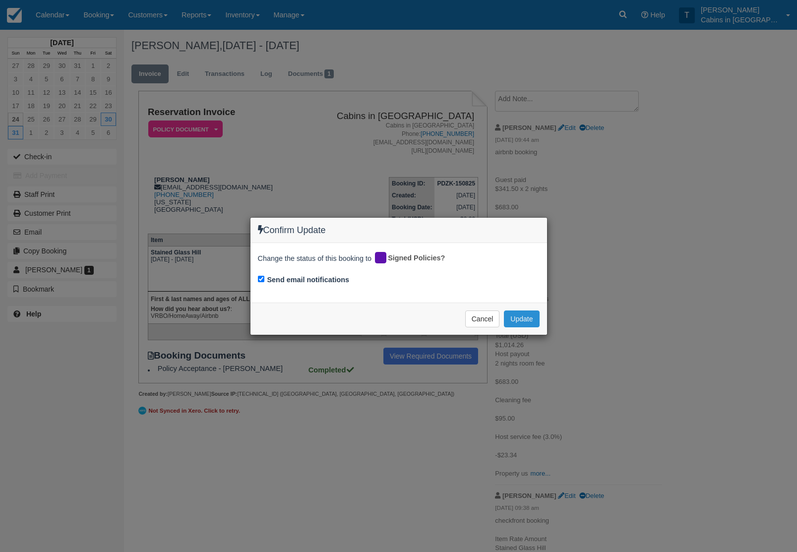
click at [529, 317] on button "Update" at bounding box center [521, 319] width 35 height 17
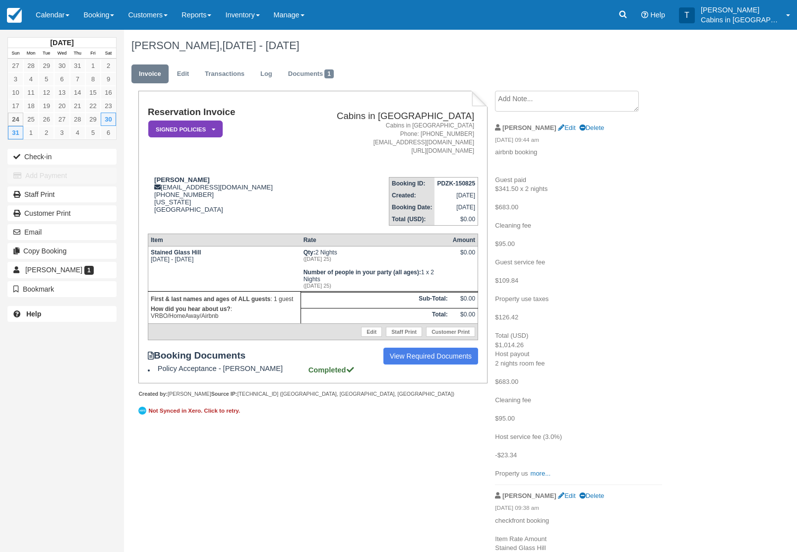
click at [196, 128] on em "Signed Policies" at bounding box center [185, 129] width 74 height 17
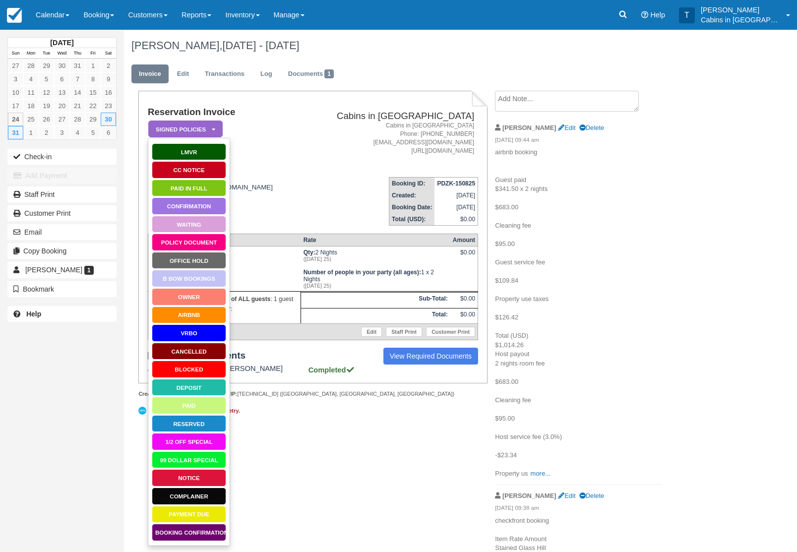
click at [208, 181] on link "Paid in Full" at bounding box center [189, 188] width 74 height 17
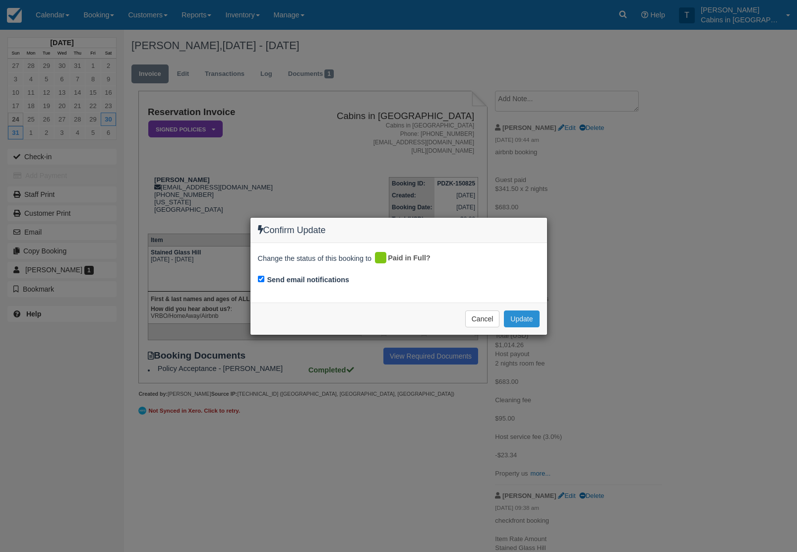
click at [525, 320] on button "Update" at bounding box center [521, 319] width 35 height 17
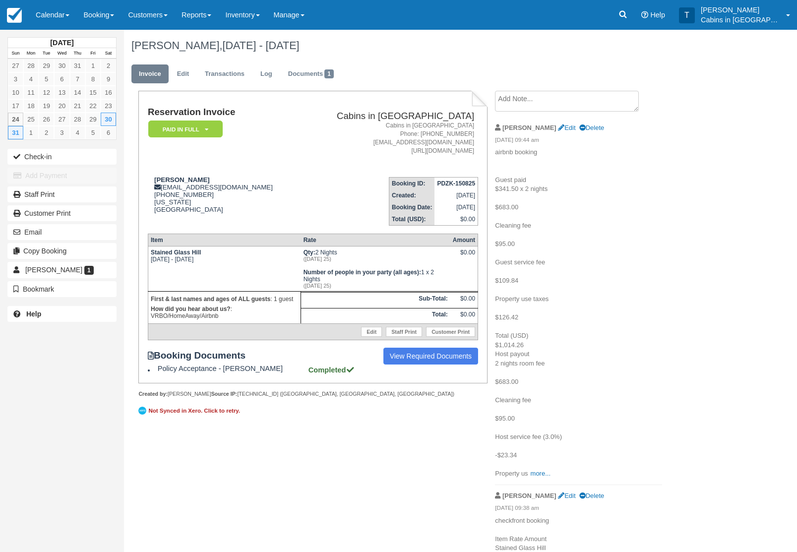
click at [203, 124] on em "Paid in Full" at bounding box center [185, 129] width 74 height 17
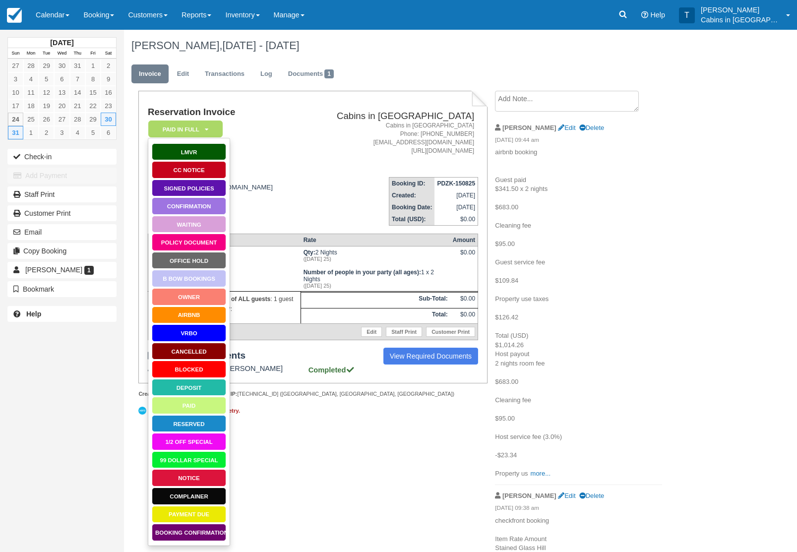
click at [209, 314] on link "AirBnB" at bounding box center [189, 315] width 74 height 17
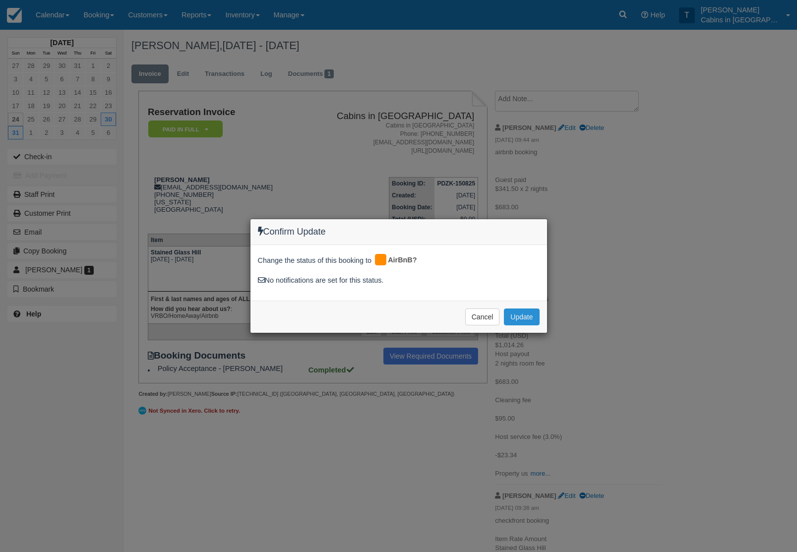
click at [521, 314] on button "Update" at bounding box center [521, 317] width 35 height 17
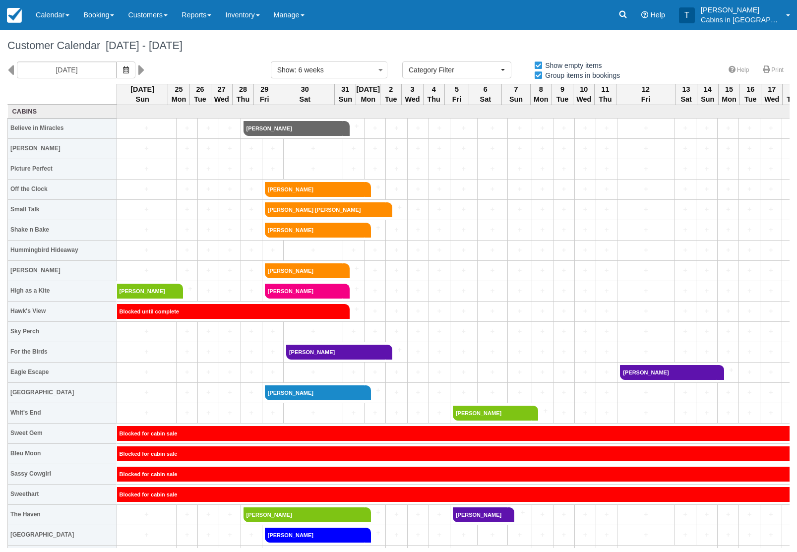
select select
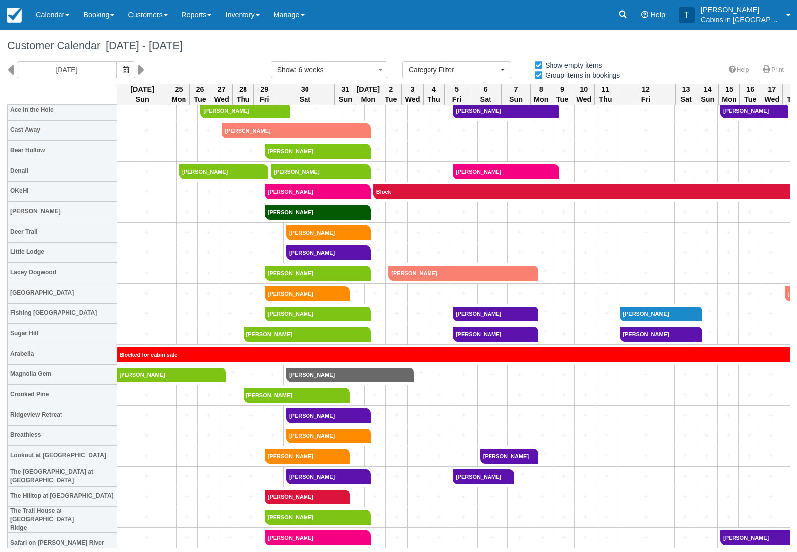
scroll to position [548, 0]
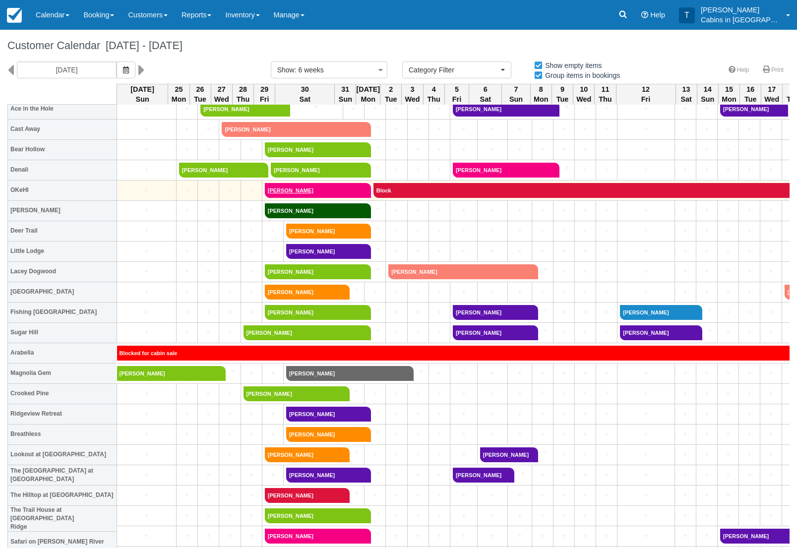
click at [343, 189] on link "Kimberly Crockett" at bounding box center [315, 190] width 100 height 15
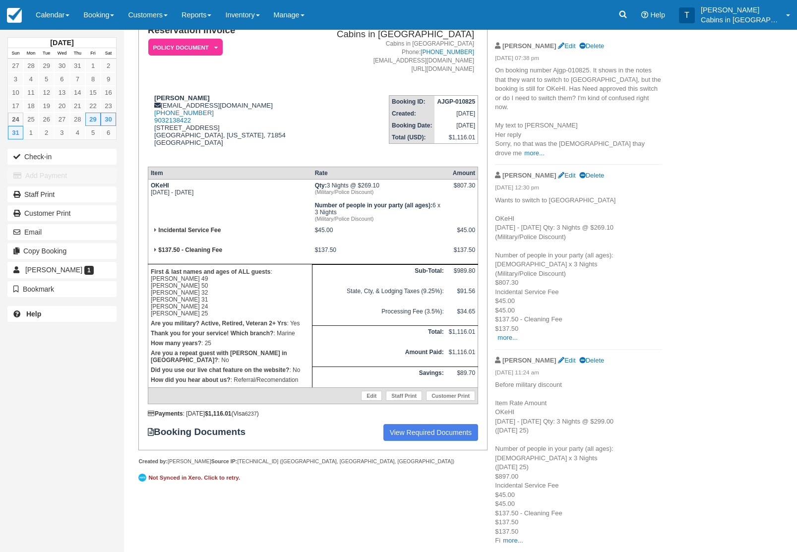
scroll to position [96, 0]
click at [635, 14] on link at bounding box center [623, 15] width 23 height 30
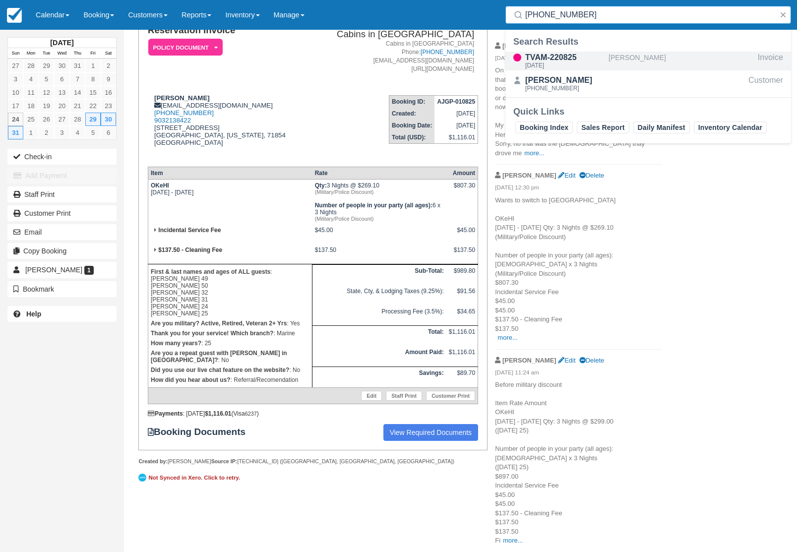
type input "646-346-4111"
click at [577, 61] on div "TVAM-220825" at bounding box center [564, 58] width 79 height 12
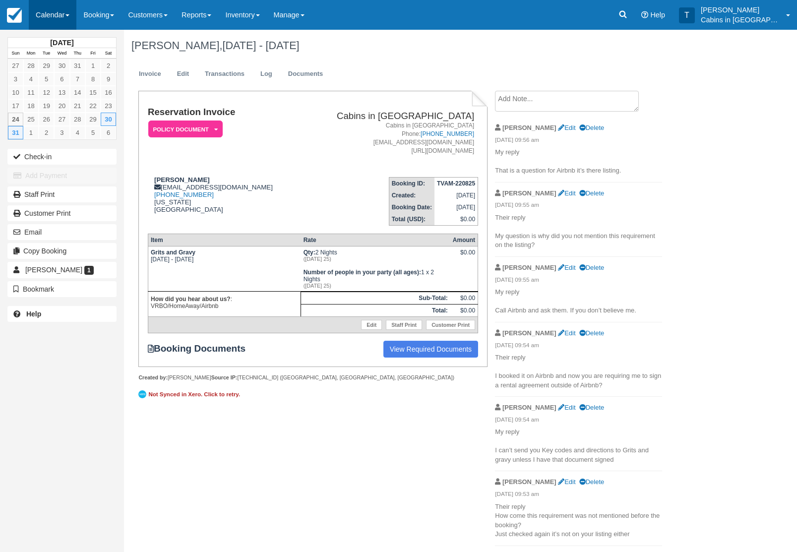
click at [56, 11] on link "Calendar" at bounding box center [53, 15] width 48 height 30
click at [70, 65] on link "Customer" at bounding box center [68, 63] width 78 height 21
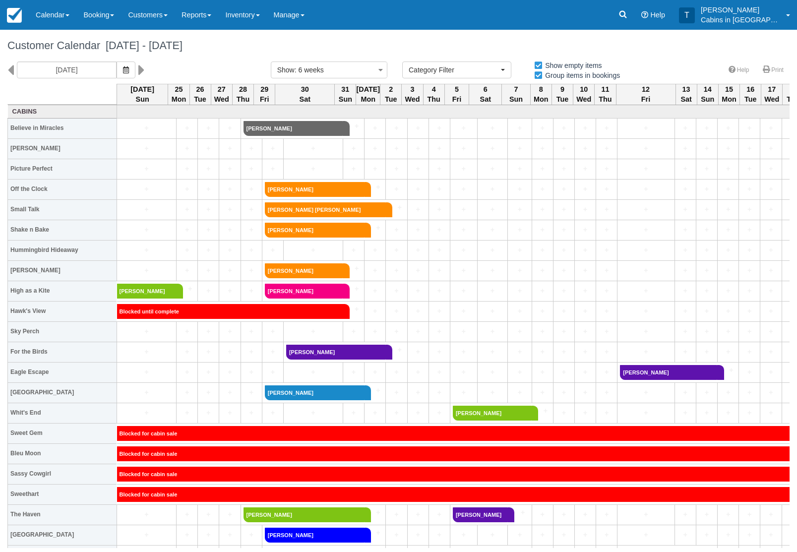
select select
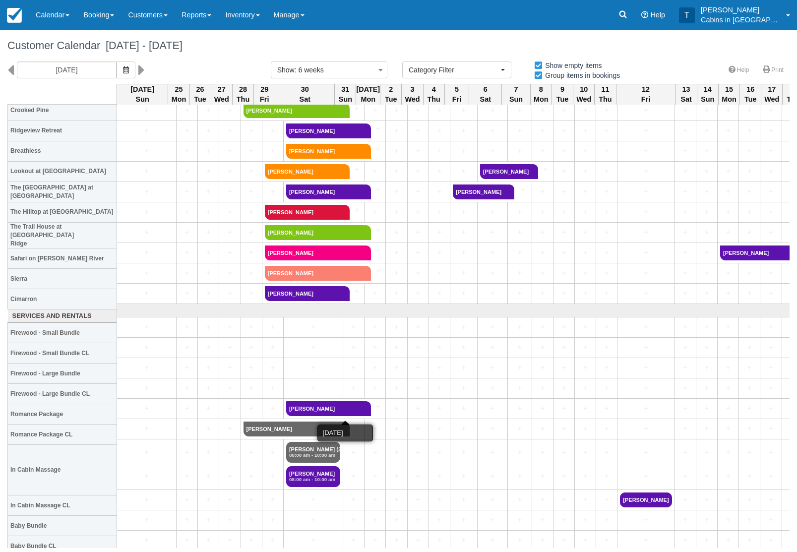
scroll to position [832, 0]
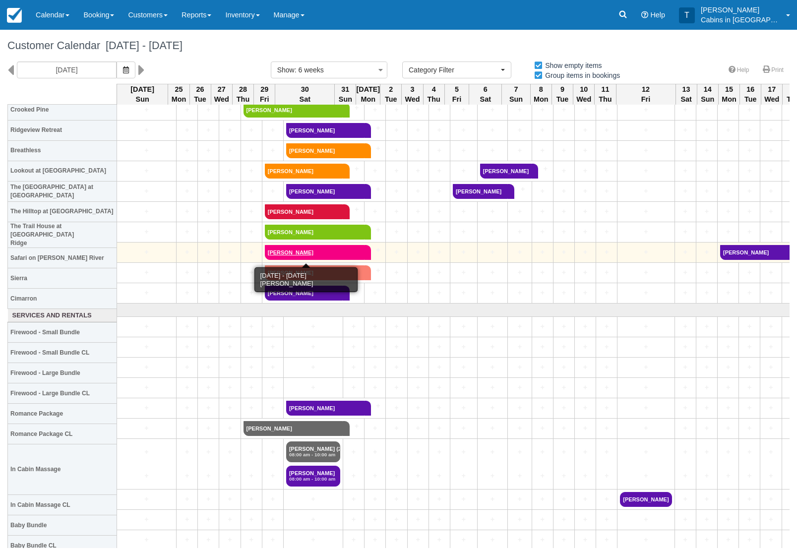
click at [336, 250] on link "[PERSON_NAME]" at bounding box center [315, 252] width 100 height 15
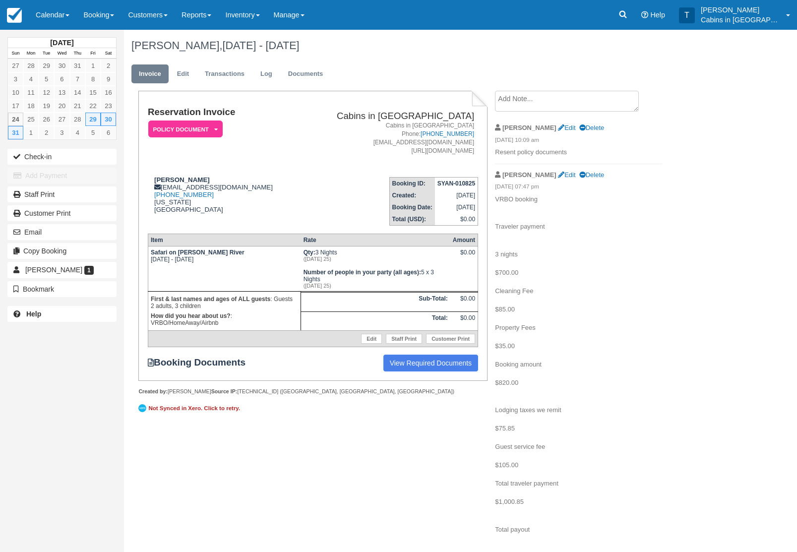
click at [210, 124] on em "Policy Document" at bounding box center [185, 129] width 74 height 17
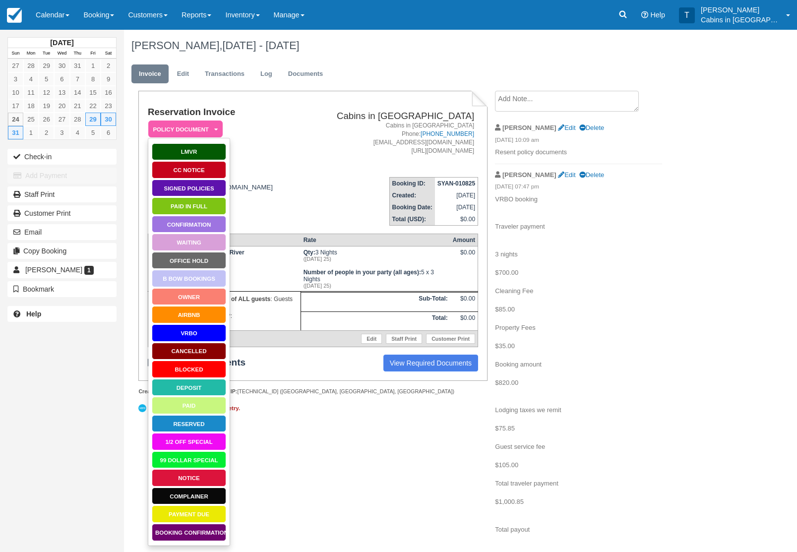
click at [205, 240] on link "Waiting" at bounding box center [189, 242] width 74 height 17
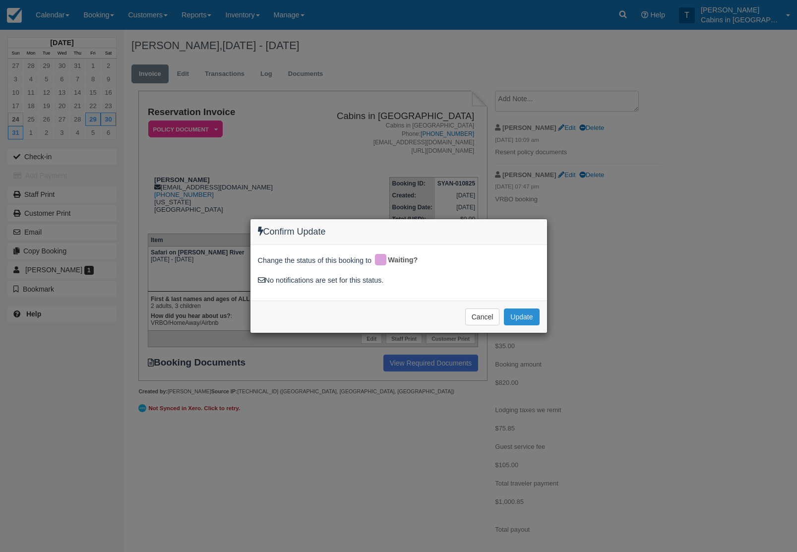
click at [526, 316] on button "Update" at bounding box center [521, 317] width 35 height 17
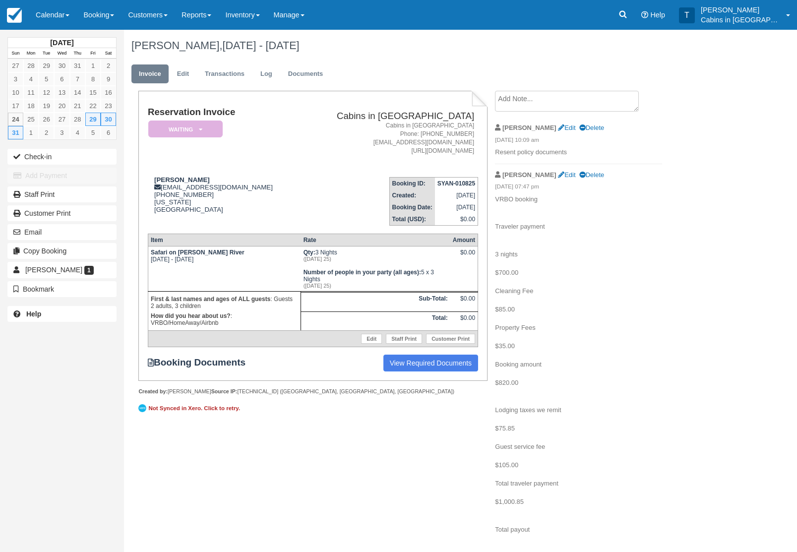
click at [201, 125] on em "Waiting" at bounding box center [185, 129] width 74 height 17
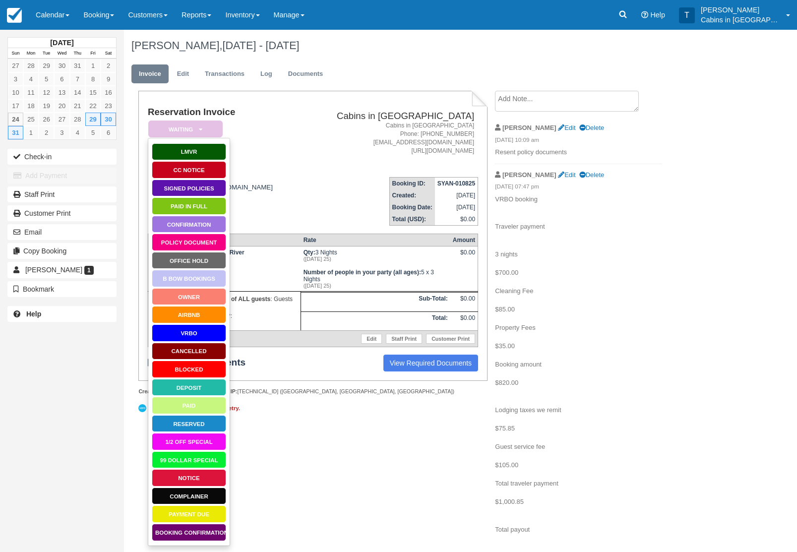
click at [209, 239] on link "Policy Document" at bounding box center [189, 242] width 74 height 17
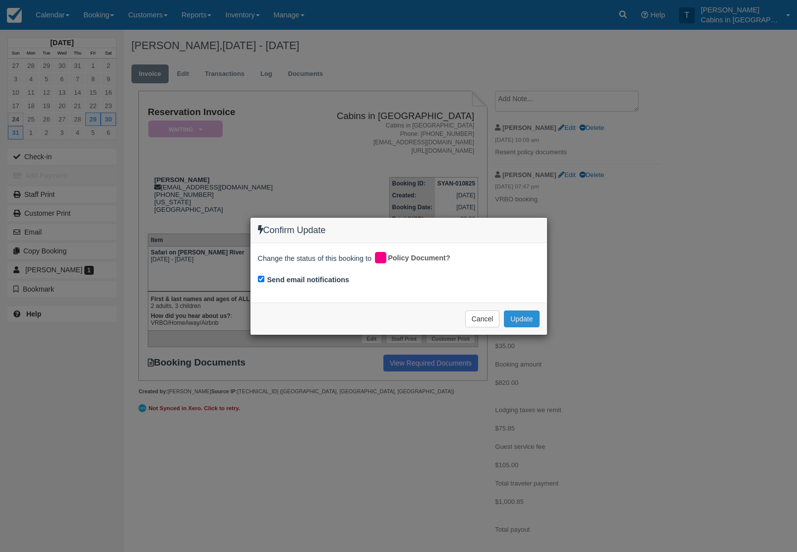
click at [522, 322] on button "Update" at bounding box center [521, 319] width 35 height 17
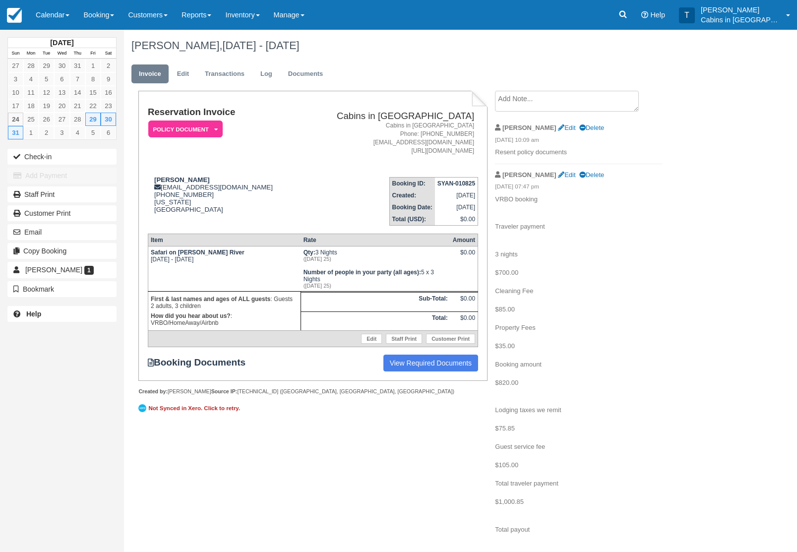
click at [563, 104] on textarea at bounding box center [567, 101] width 144 height 21
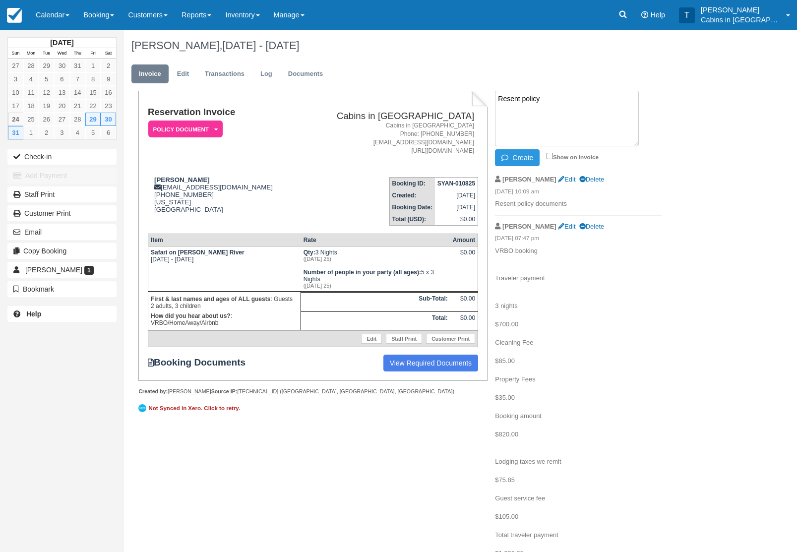
type textarea "Resent policy"
click at [526, 159] on button "Create" at bounding box center [517, 157] width 45 height 17
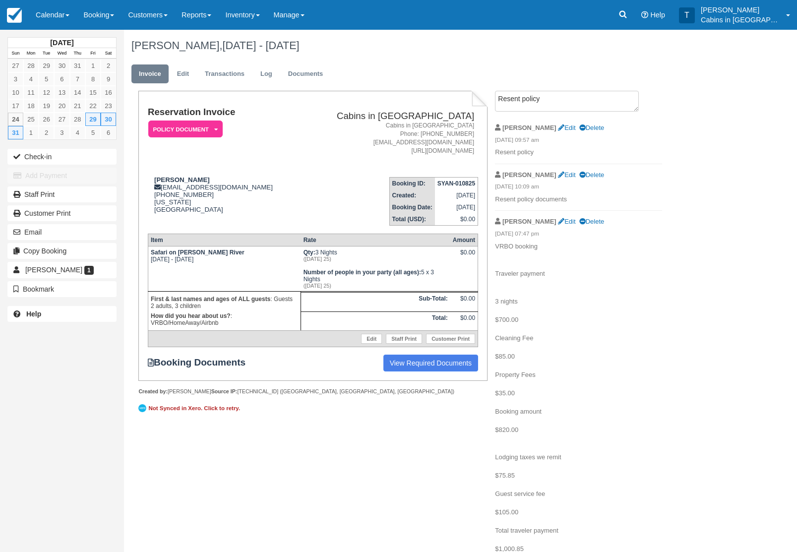
click at [370, 549] on div "Reservation Invoice Policy Document   LMVR CC Notice Signed Policies Paid in Fu…" at bounding box center [397, 459] width 546 height 737
click at [54, 14] on link "Calendar" at bounding box center [53, 15] width 48 height 30
click at [77, 63] on link "Customer" at bounding box center [68, 63] width 78 height 21
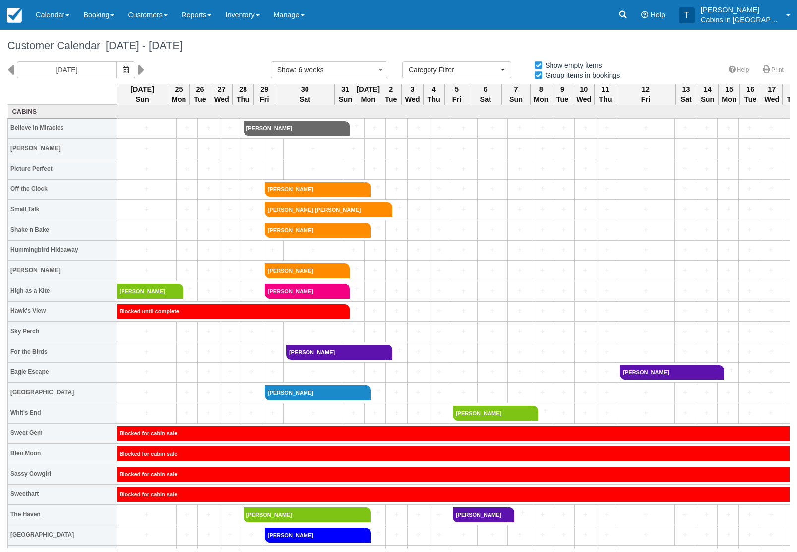
select select
click at [123, 67] on icon "button" at bounding box center [126, 69] width 6 height 7
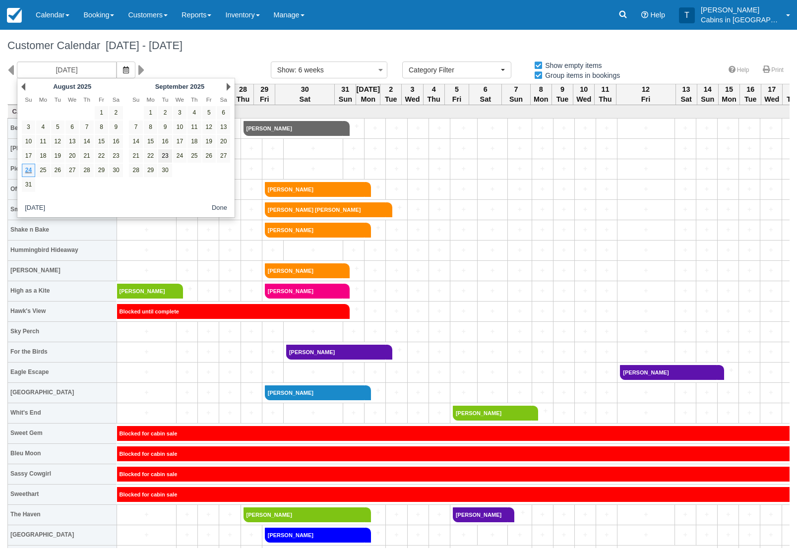
click at [165, 156] on link "23" at bounding box center [164, 155] width 13 height 13
type input "09/23/25"
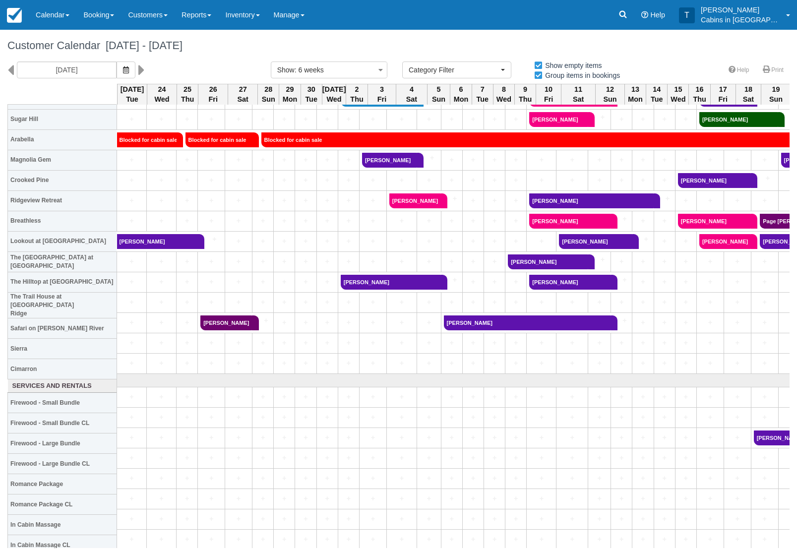
scroll to position [762, 0]
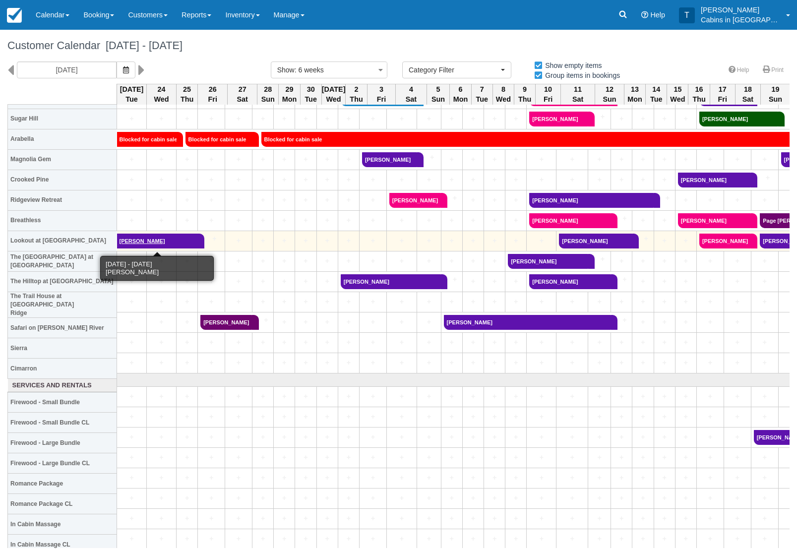
click at [173, 248] on link "John Dill" at bounding box center [157, 241] width 81 height 15
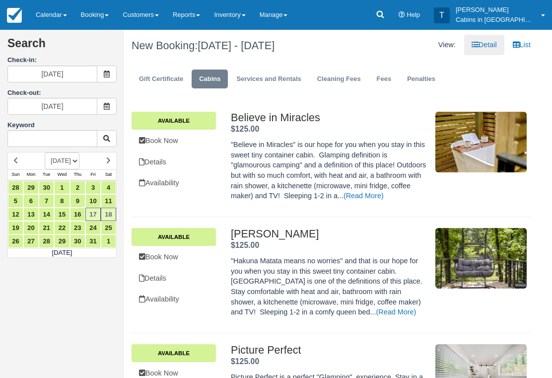
scroll to position [355, 0]
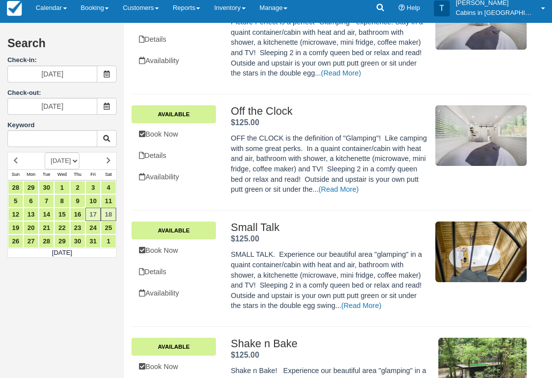
click at [95, 12] on link "Booking" at bounding box center [95, 8] width 42 height 30
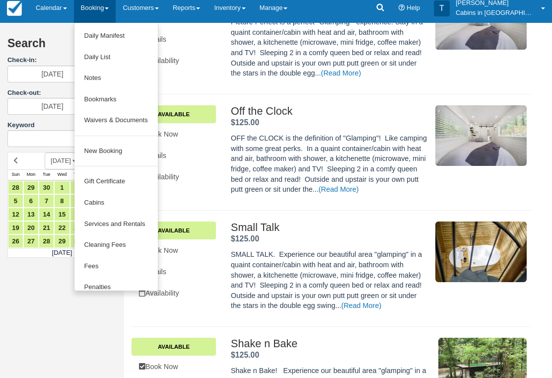
click at [131, 146] on link "New Booking" at bounding box center [115, 150] width 83 height 21
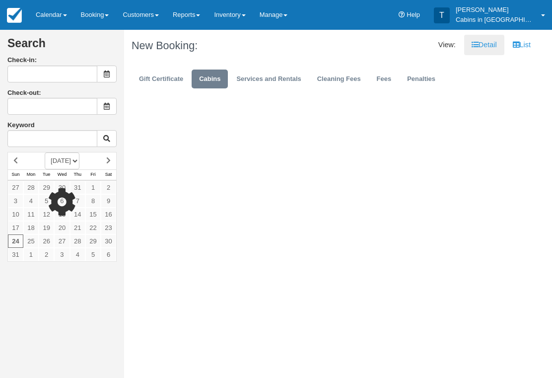
type input "[DATE]"
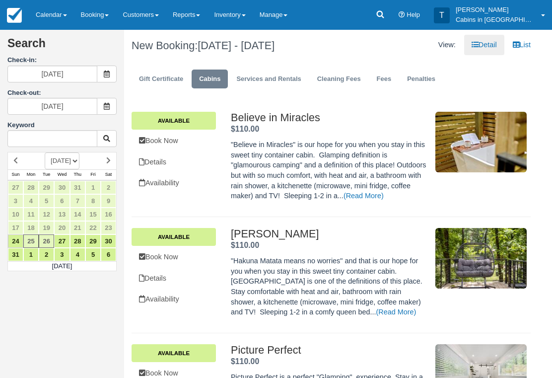
click at [107, 70] on icon at bounding box center [106, 73] width 7 height 7
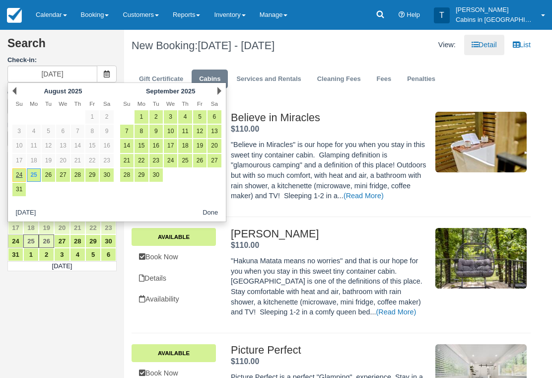
click at [19, 178] on link "24" at bounding box center [18, 174] width 13 height 13
type input "08/24/25"
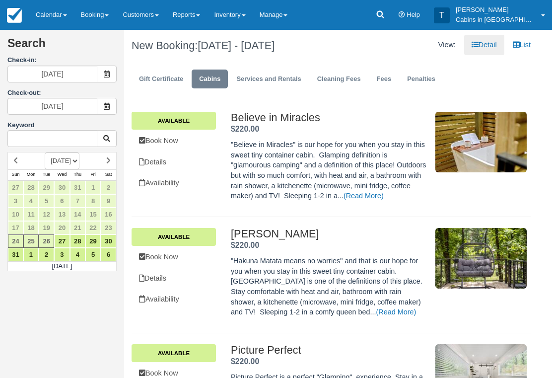
click at [107, 100] on span at bounding box center [107, 106] width 20 height 17
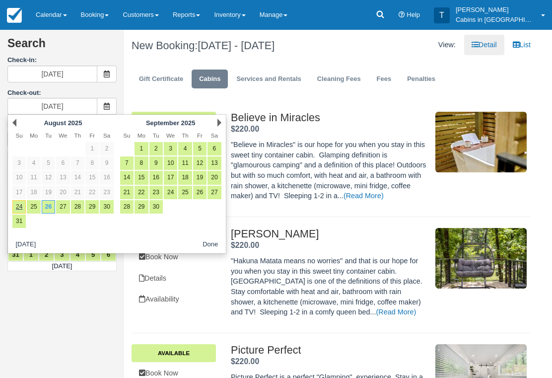
click at [53, 203] on link "26" at bounding box center [48, 206] width 13 height 13
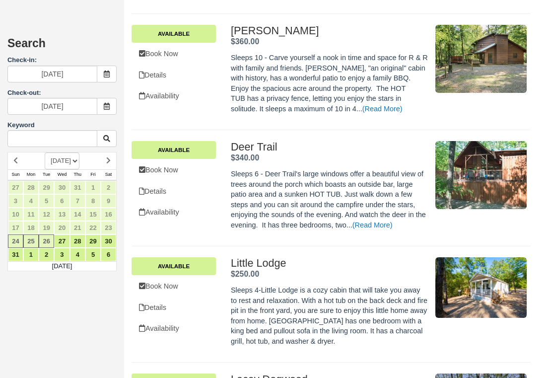
scroll to position [2731, 0]
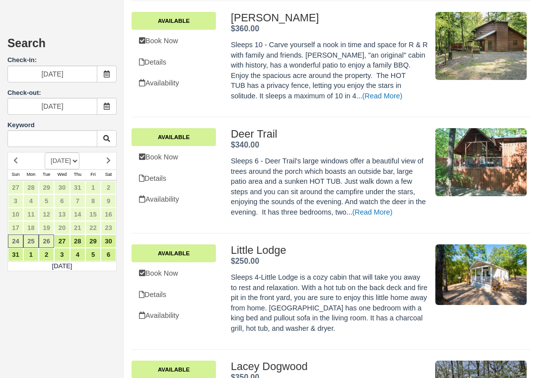
click at [178, 263] on link "Book Now" at bounding box center [173, 273] width 84 height 20
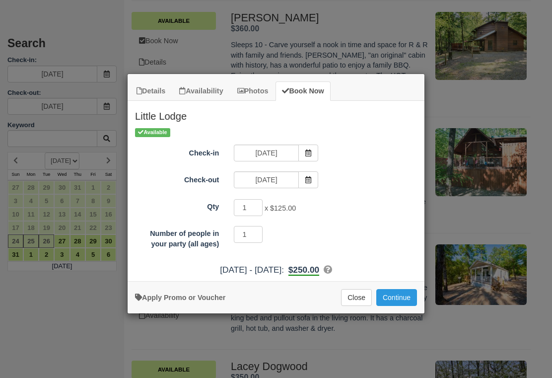
click at [402, 305] on button "Continue" at bounding box center [396, 297] width 41 height 17
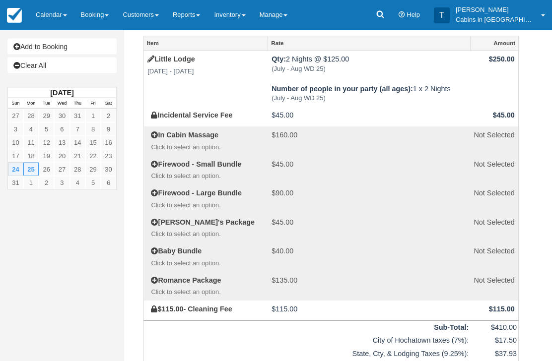
scroll to position [26, 0]
click at [85, 54] on link "Add to Booking" at bounding box center [61, 47] width 109 height 16
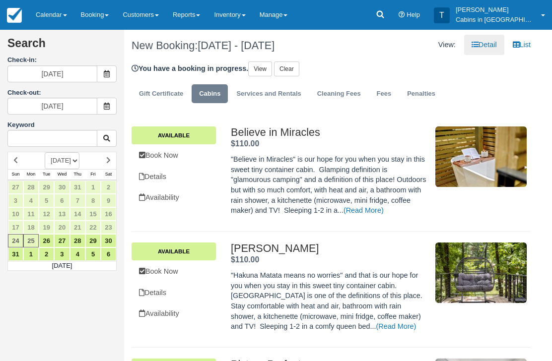
click at [290, 76] on link "Clear" at bounding box center [286, 69] width 25 height 15
click at [315, 76] on link "Confirm clear?" at bounding box center [302, 69] width 56 height 15
